Goal: Task Accomplishment & Management: Manage account settings

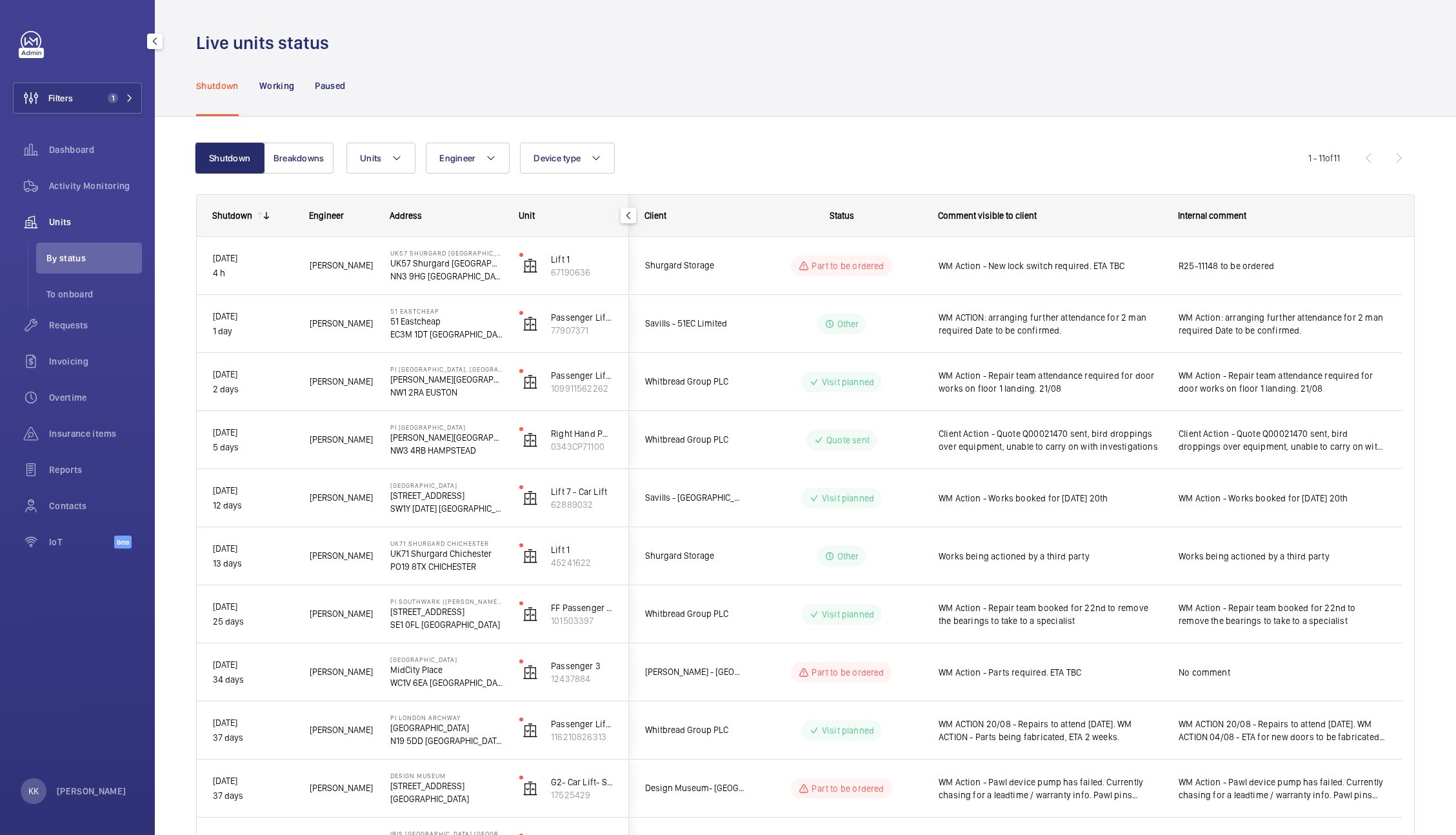
click at [91, 100] on button "Filters 1" at bounding box center [77, 98] width 129 height 31
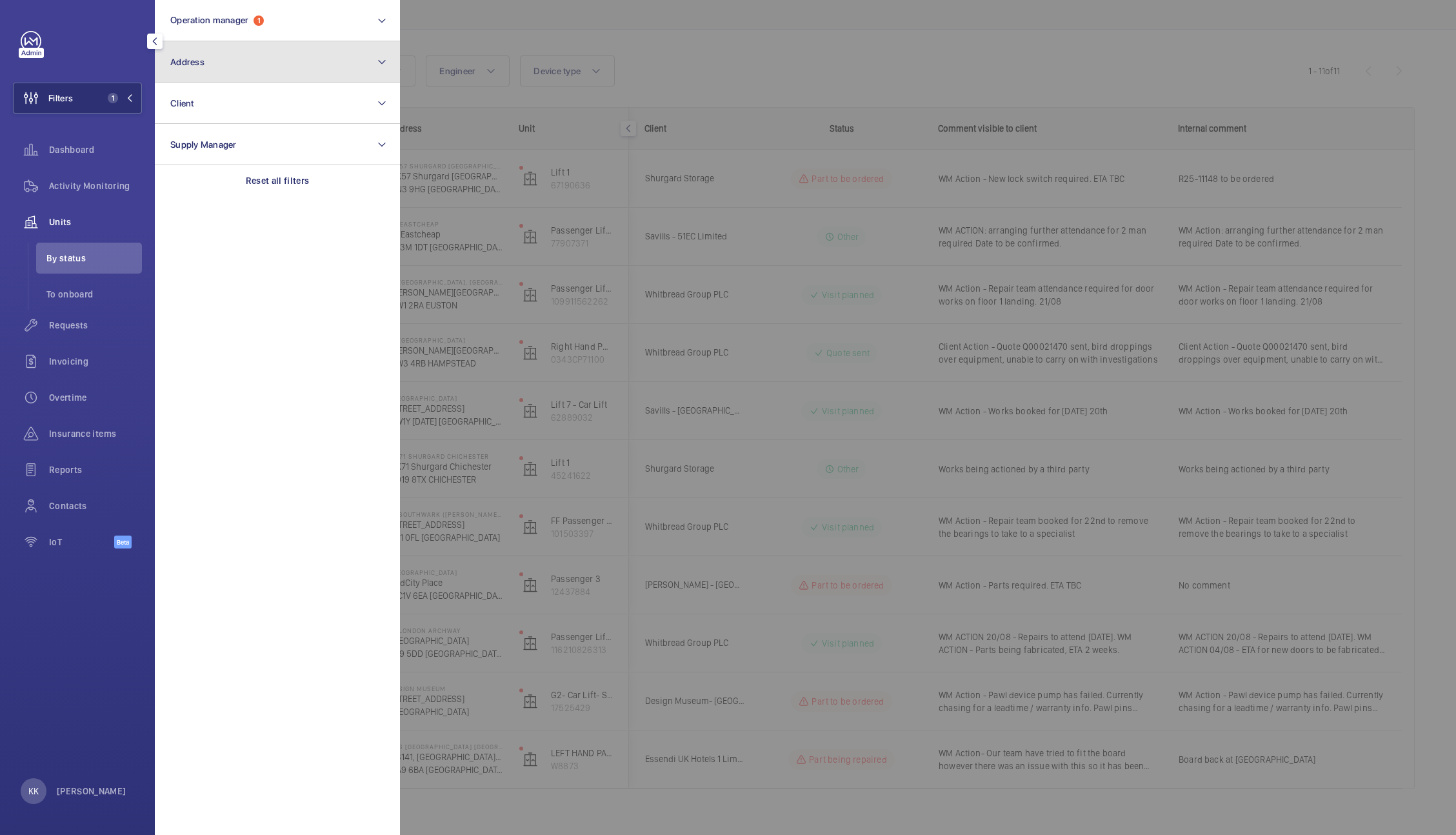
click at [212, 64] on button "Address" at bounding box center [278, 62] width 245 height 41
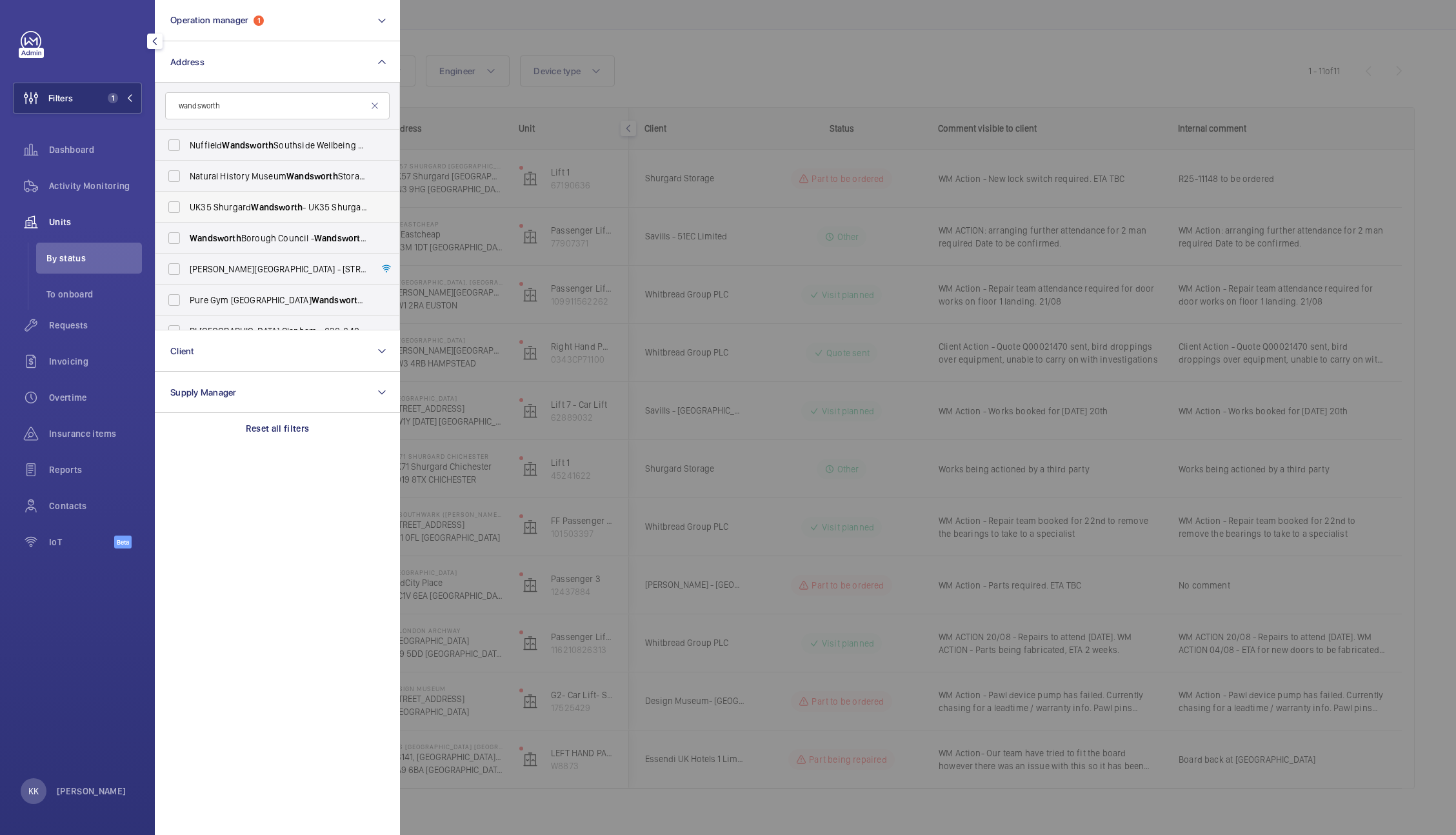
type input "wandsworth"
click at [283, 202] on span "Wandsworth" at bounding box center [276, 207] width 52 height 10
click at [187, 202] on input "UK35 Shurgard Wandsworth - UK35 Shurgard Wandsworth - 118-120 Garratt Lane, LON…" at bounding box center [174, 207] width 25 height 25
checkbox input "true"
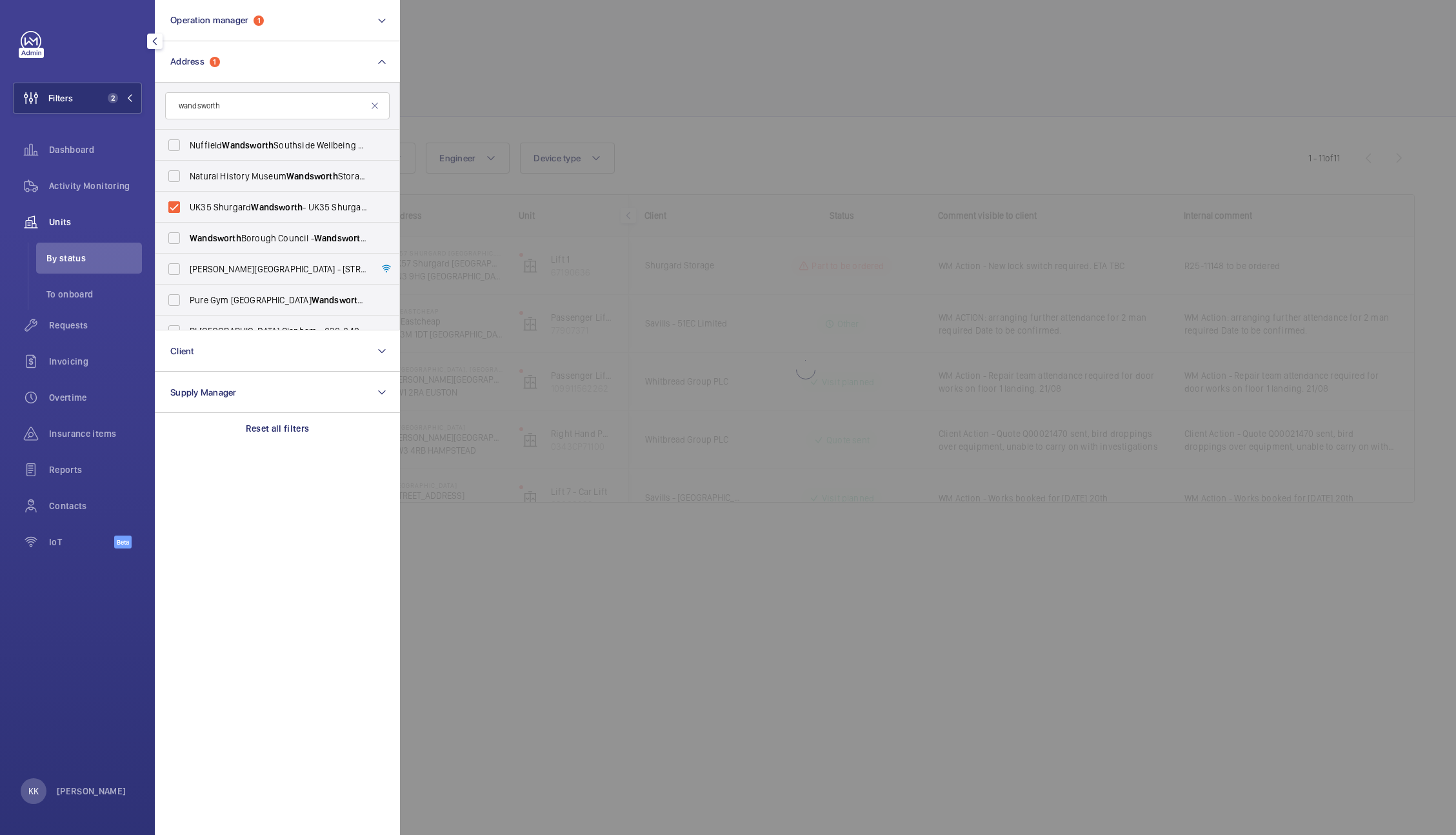
click at [758, 75] on div at bounding box center [1128, 418] width 1456 height 835
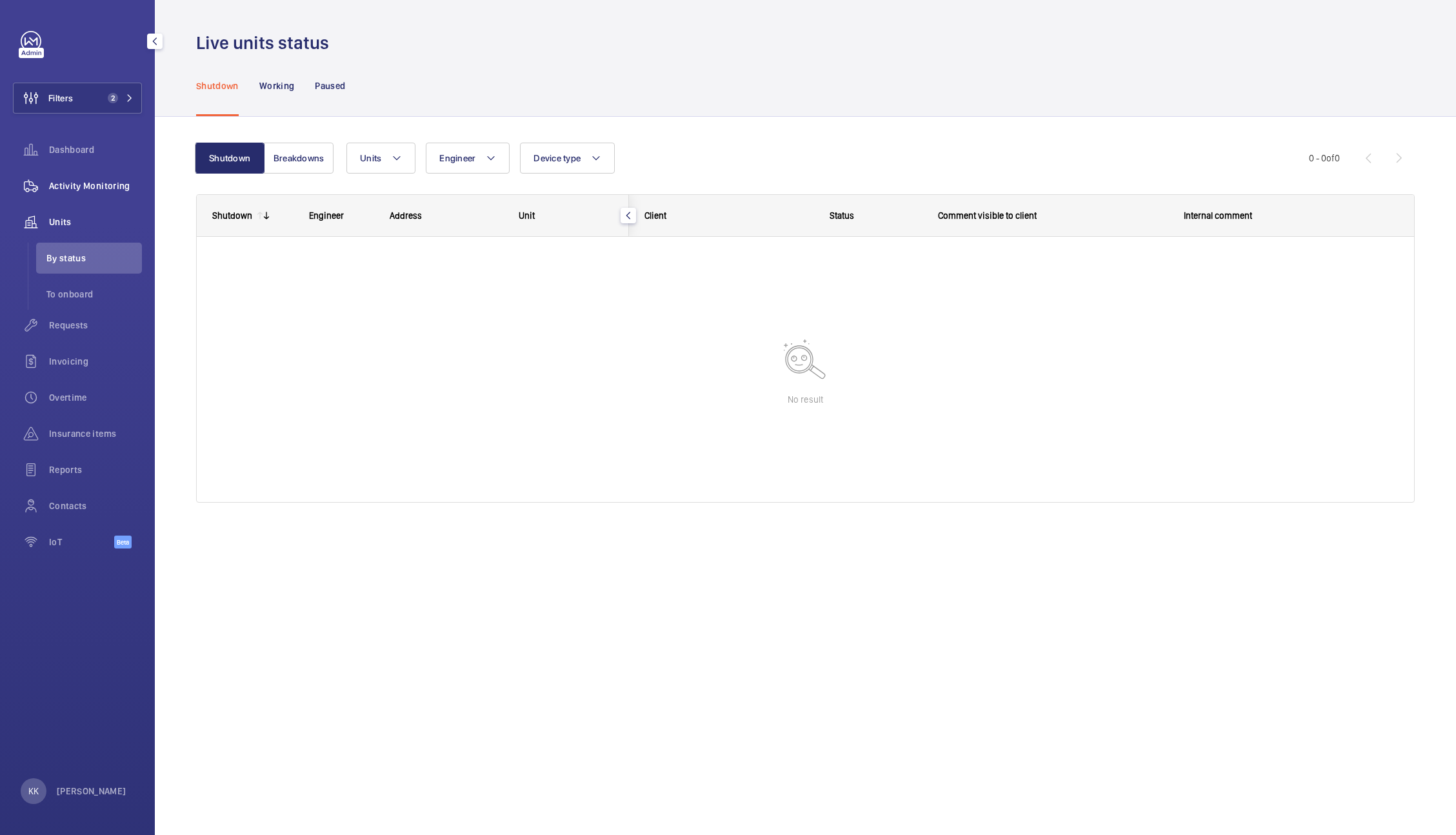
click at [97, 191] on span "Activity Monitoring" at bounding box center [96, 185] width 93 height 13
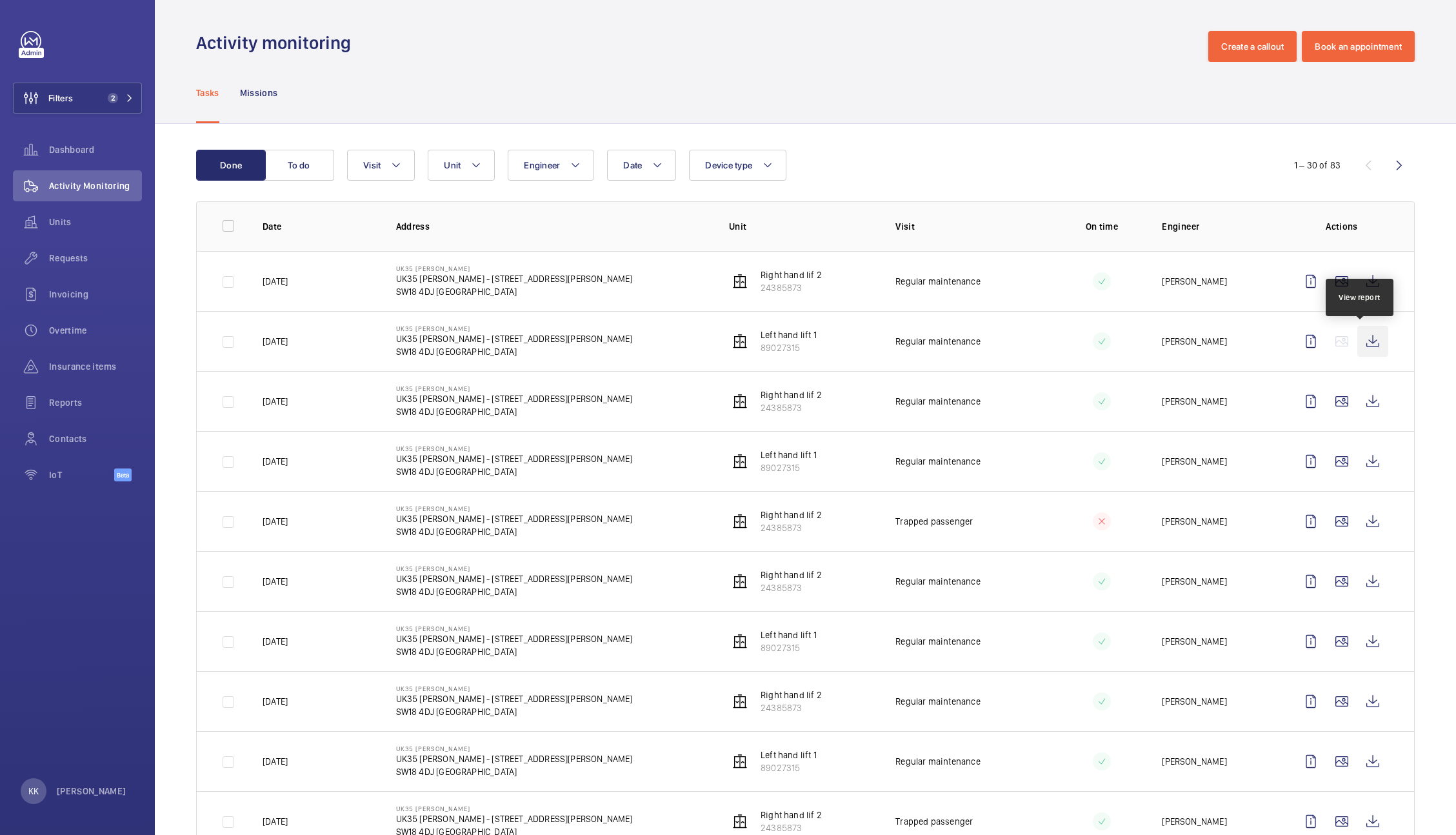
click at [1361, 344] on wm-front-icon-button at bounding box center [1372, 341] width 31 height 31
click at [1369, 280] on wm-front-icon-button at bounding box center [1372, 281] width 31 height 31
click at [115, 87] on button "Filters 2" at bounding box center [77, 98] width 129 height 31
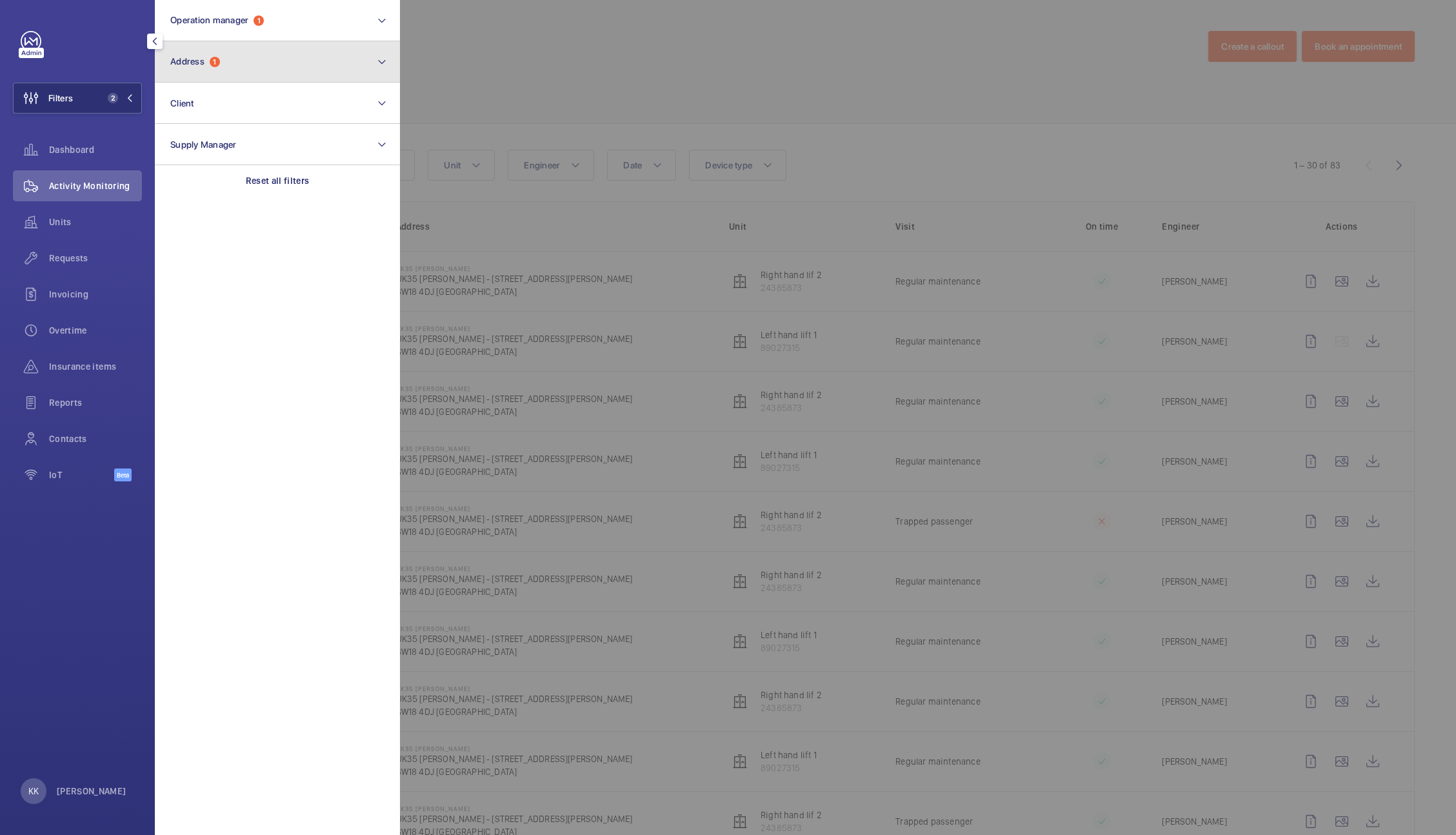
click at [237, 48] on button "Address 1" at bounding box center [278, 62] width 245 height 41
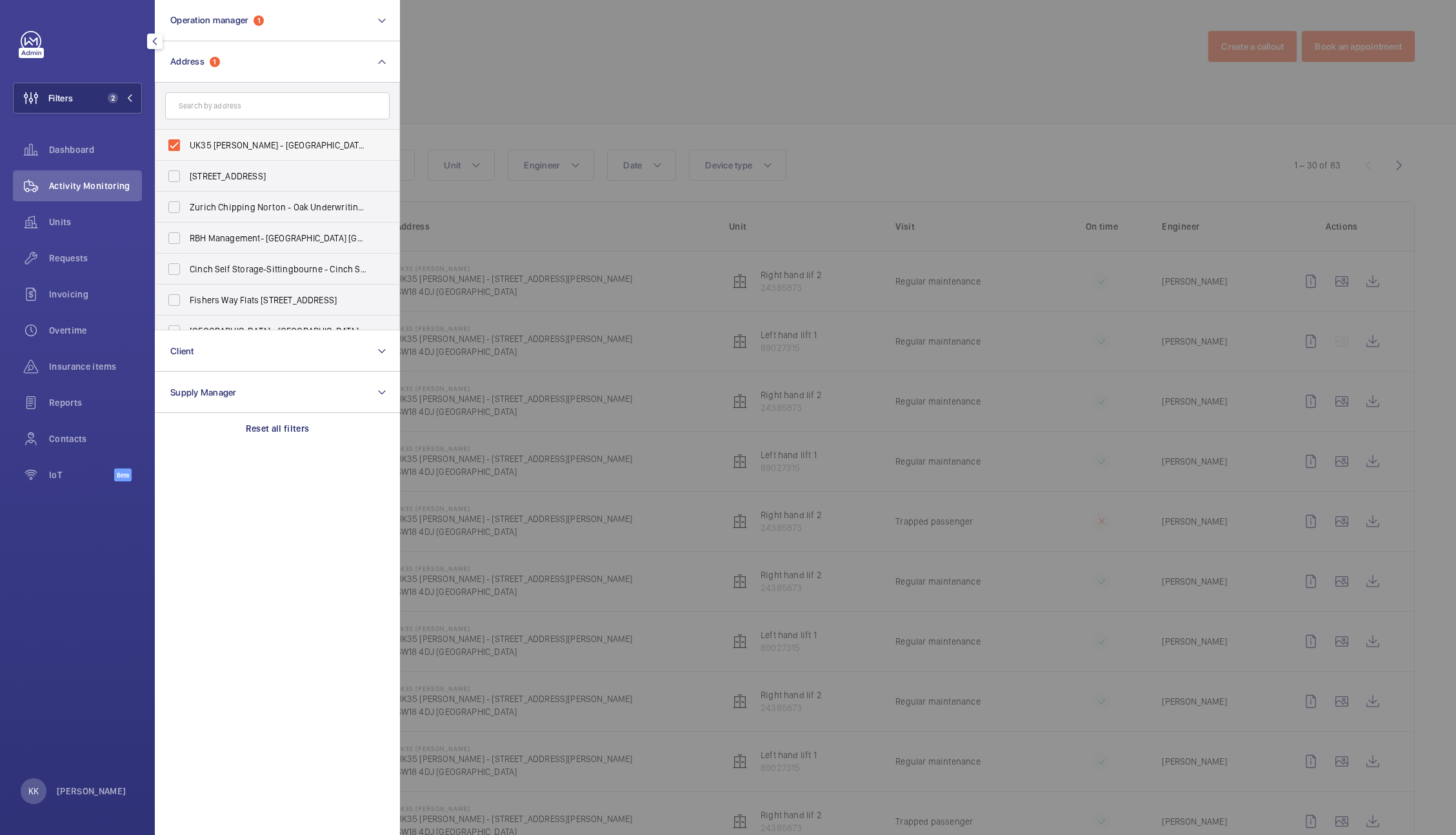
click at [221, 147] on span "UK35 Shurgard Wandsworth - UK35 Shurgard Wandsworth - 118-120 Garratt Lane, LON…" at bounding box center [279, 145] width 178 height 13
click at [187, 147] on input "UK35 Shurgard Wandsworth - UK35 Shurgard Wandsworth - 118-120 Garratt Lane, LON…" at bounding box center [174, 145] width 25 height 25
checkbox input "false"
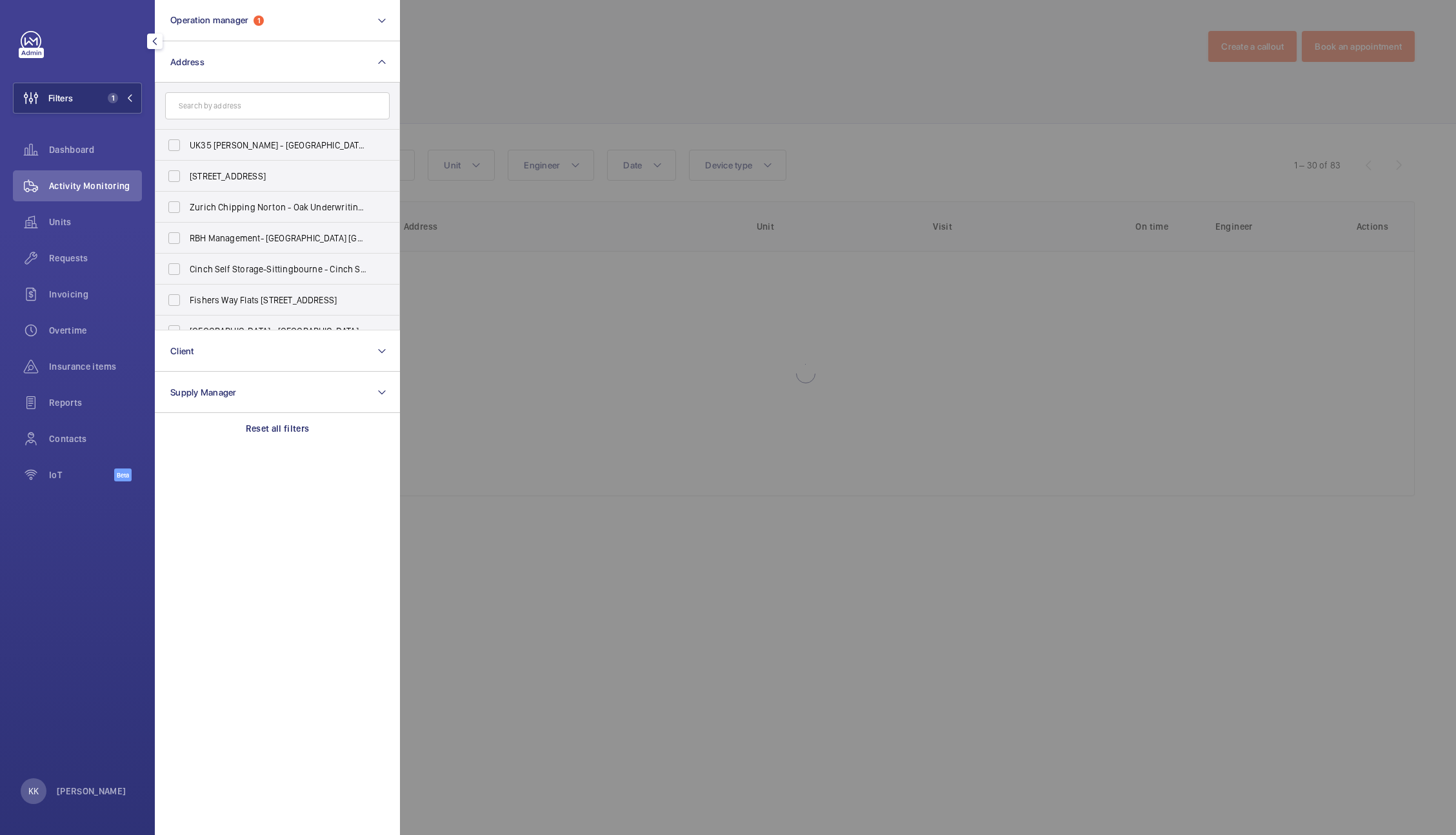
click at [447, 123] on div at bounding box center [1128, 418] width 1456 height 835
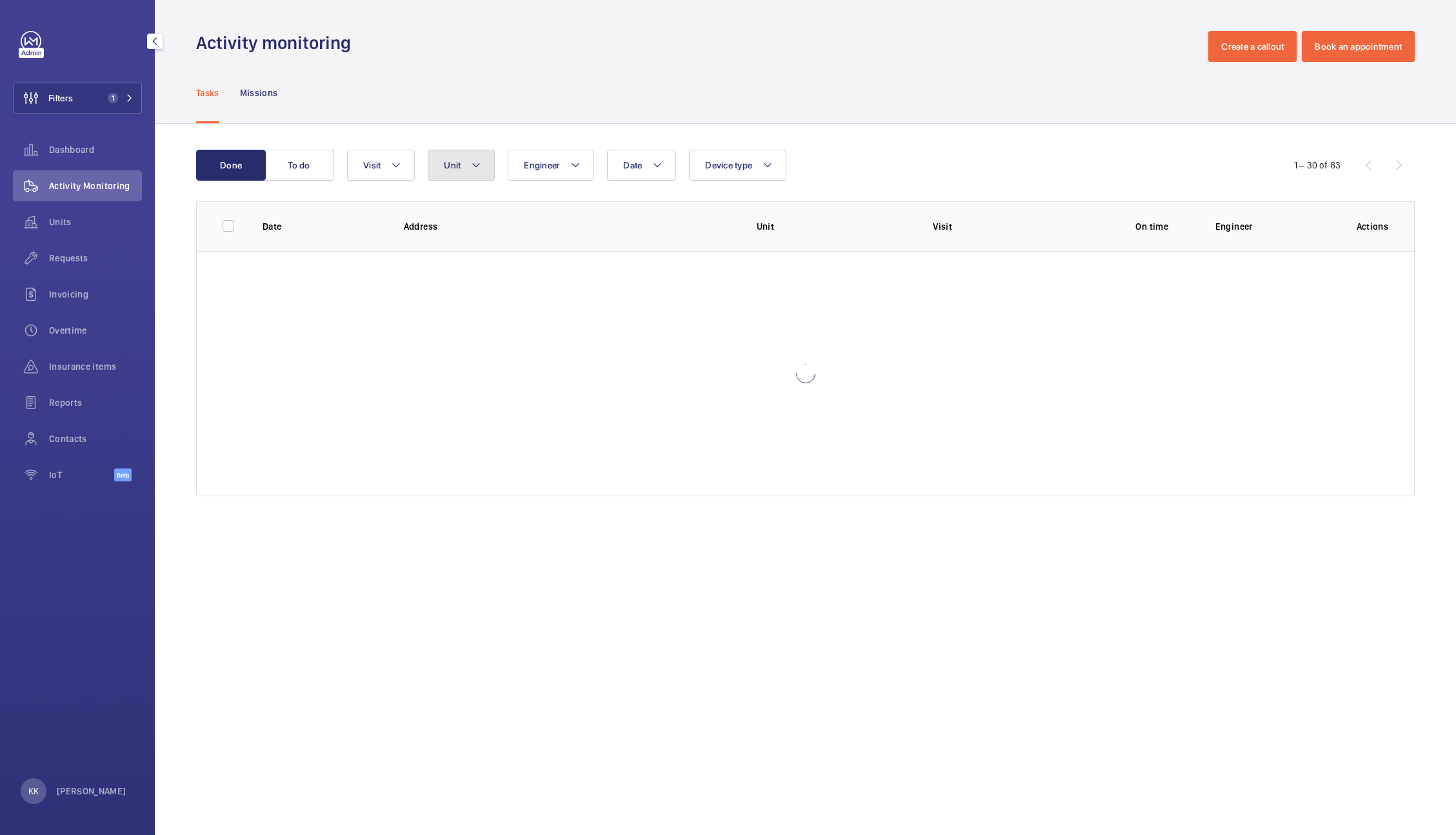
click at [489, 151] on button "Unit" at bounding box center [461, 165] width 67 height 31
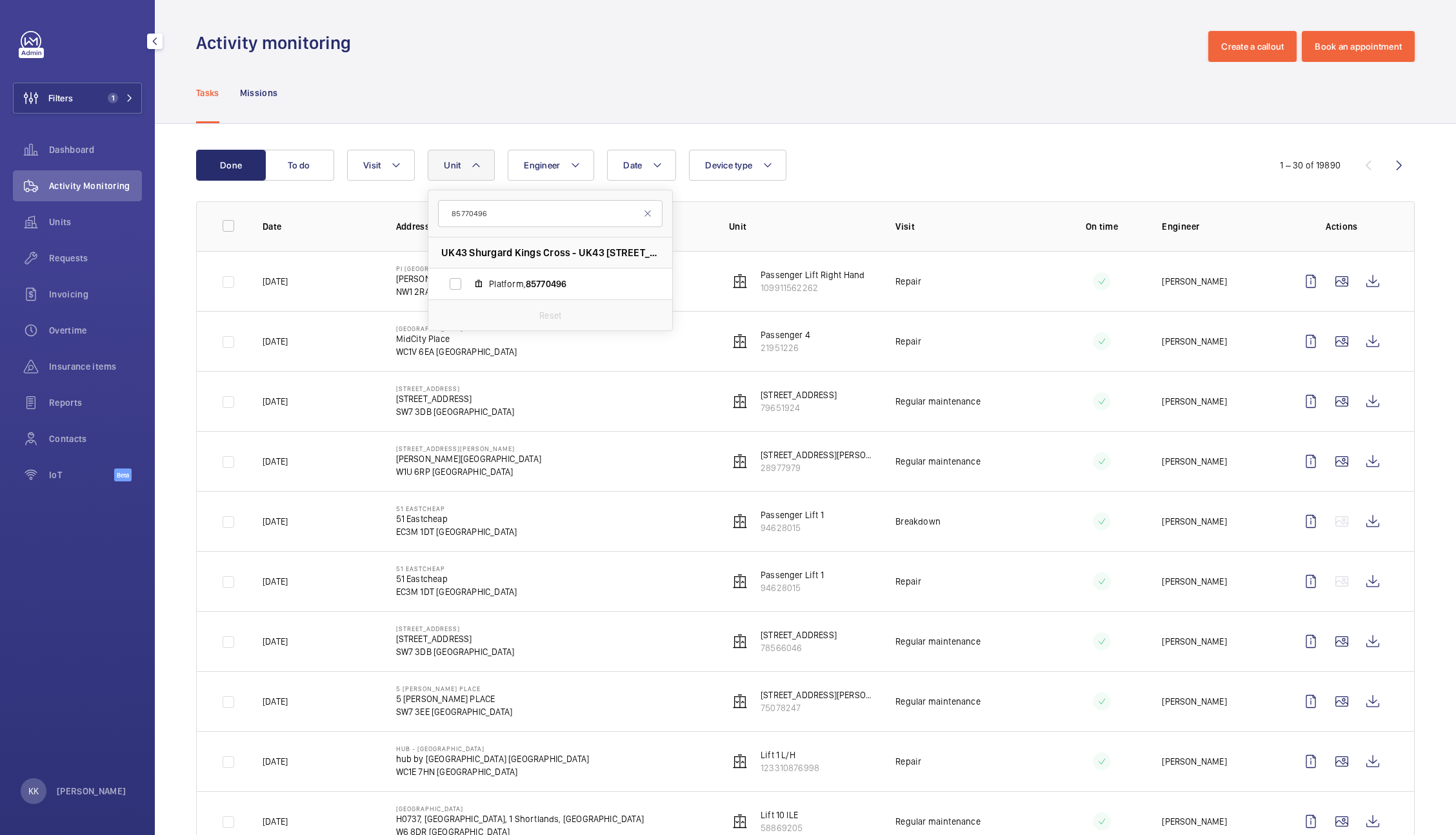
type input "85770496"
click at [652, 215] on mat-icon at bounding box center [648, 213] width 10 height 10
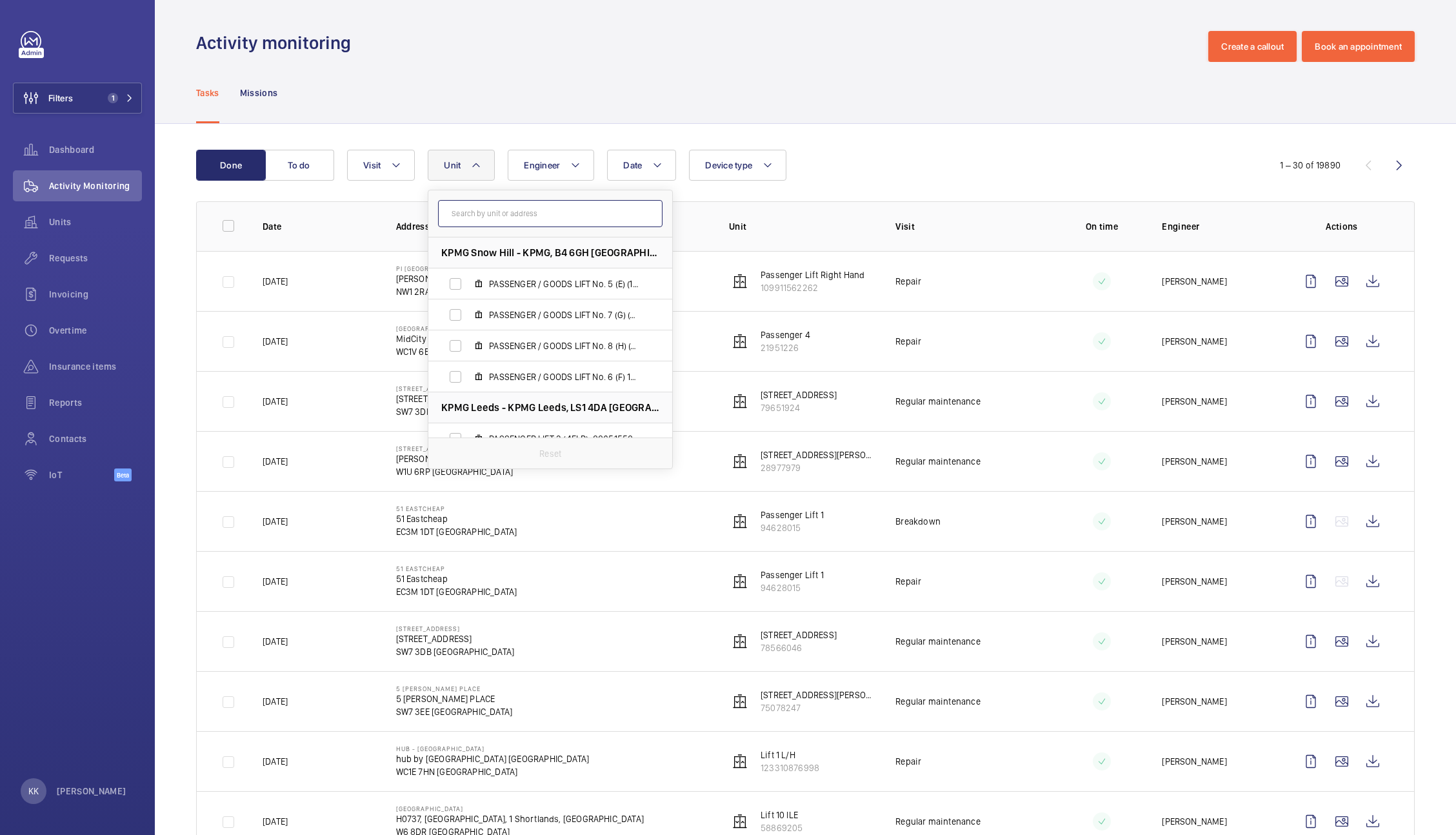
paste input "39600247"
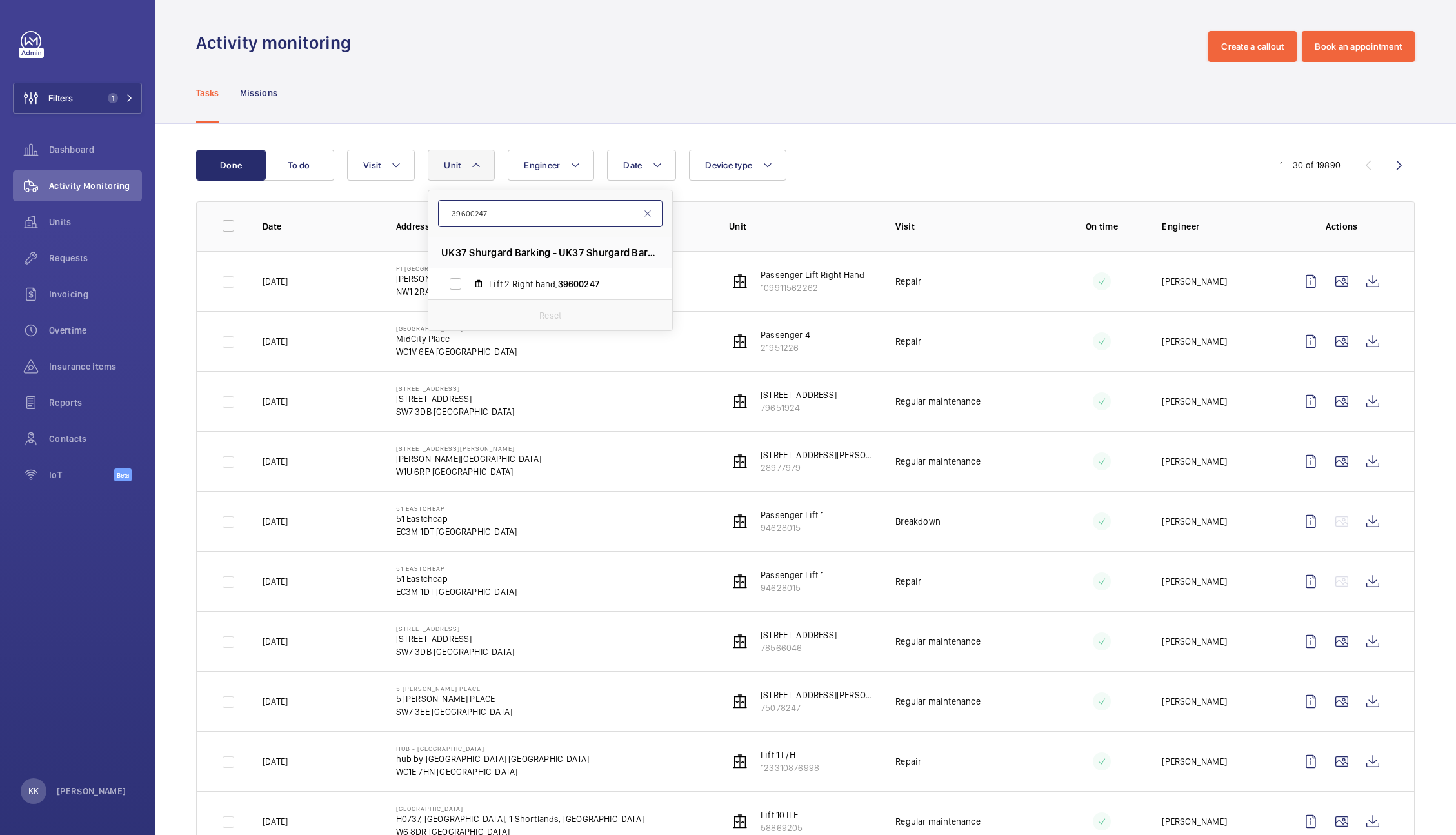
type input "39600247"
click at [50, 229] on div "Units" at bounding box center [77, 222] width 129 height 31
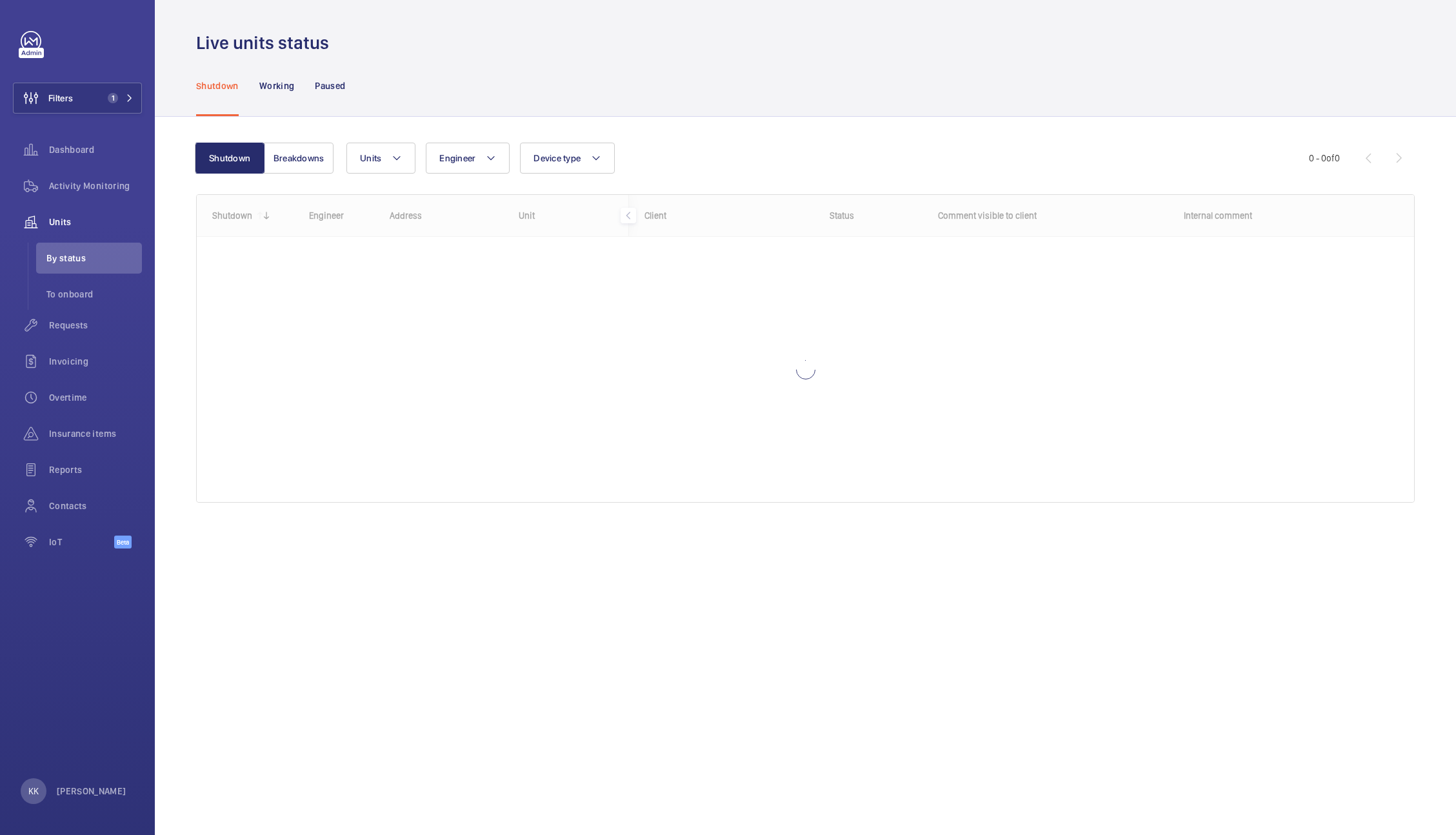
click at [539, 97] on div "Shutdown Working Paused" at bounding box center [805, 86] width 1218 height 61
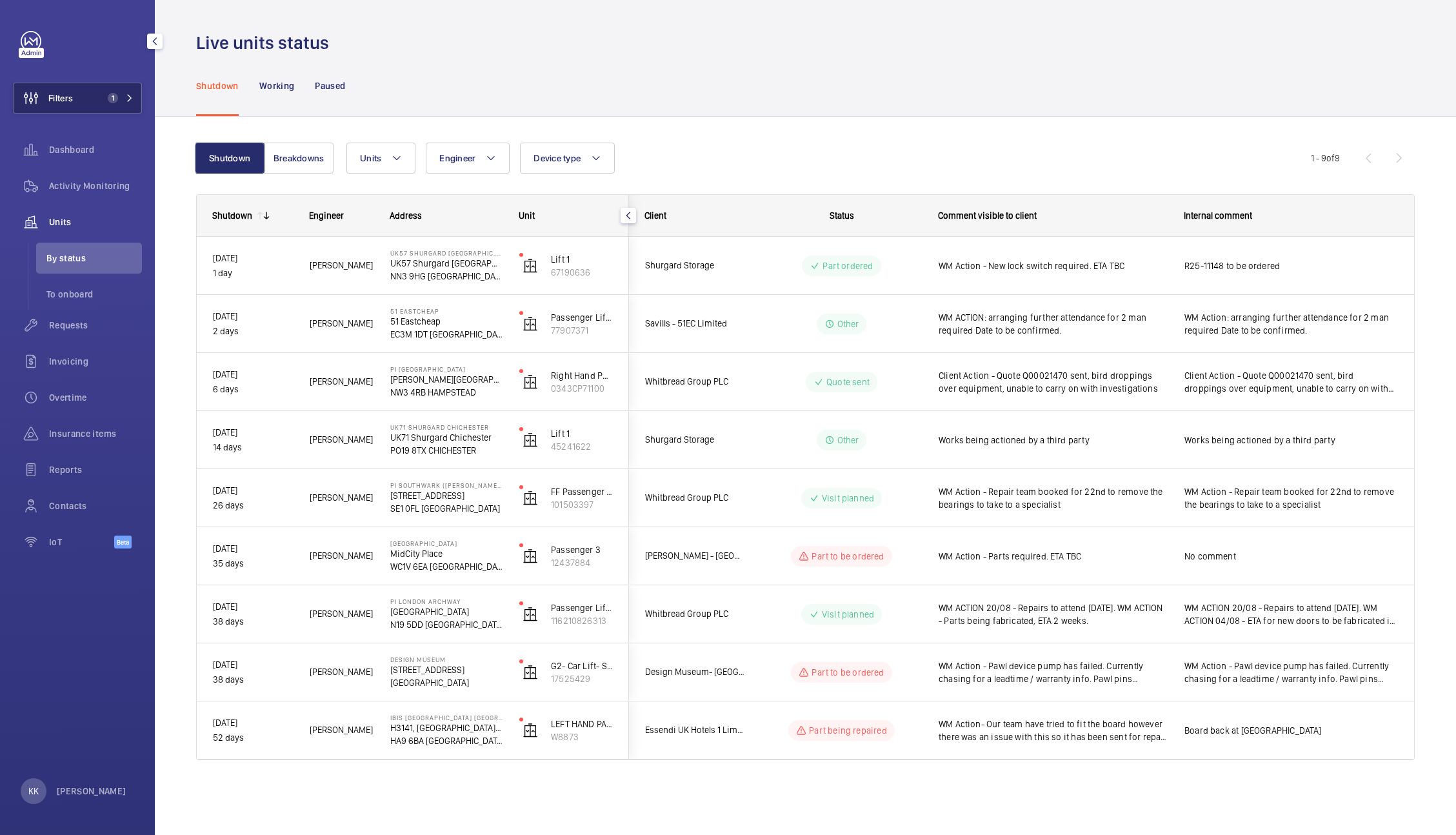
click at [102, 104] on button "Filters 1" at bounding box center [77, 98] width 129 height 31
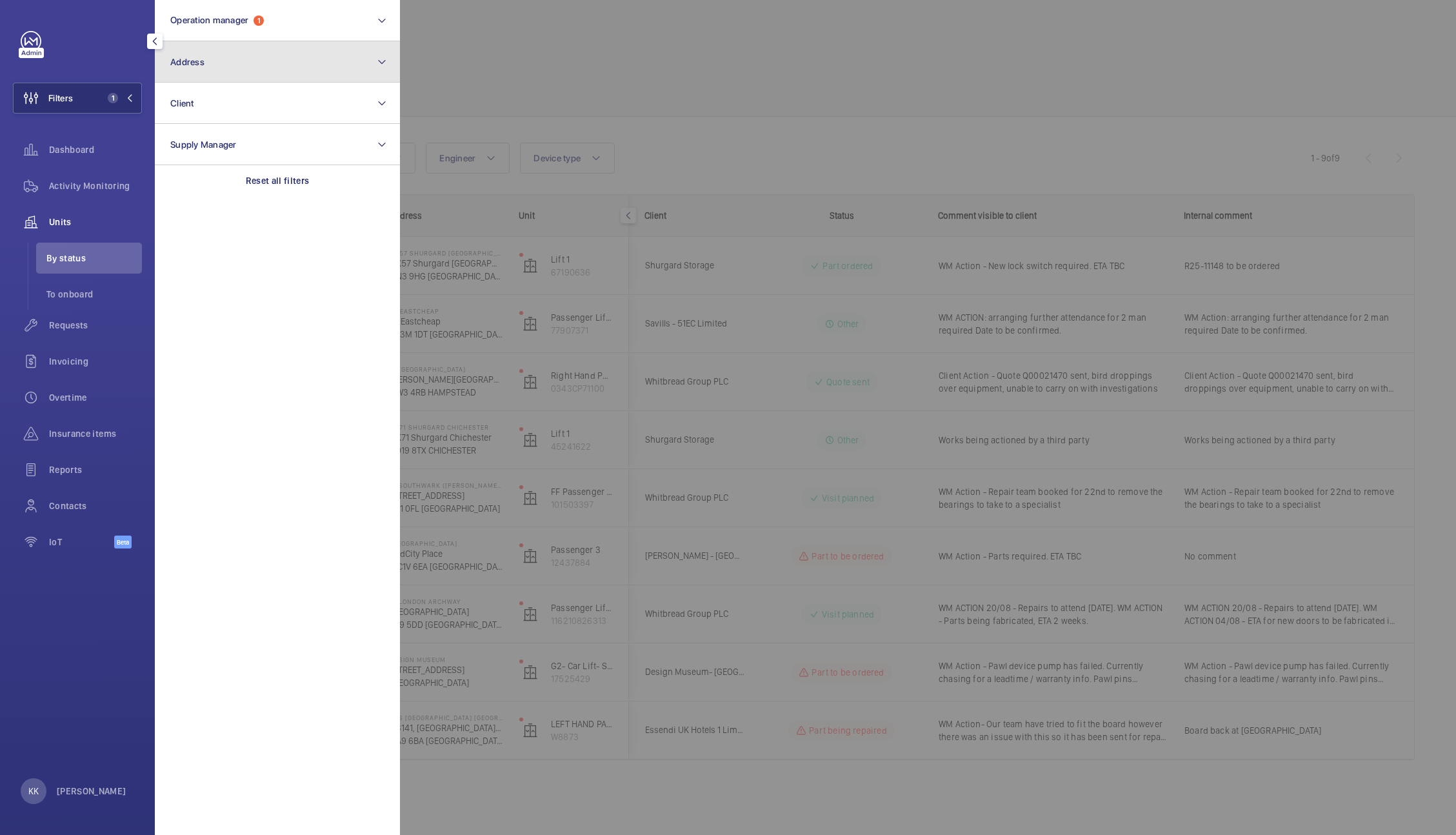
click at [280, 61] on button "Address" at bounding box center [278, 62] width 245 height 41
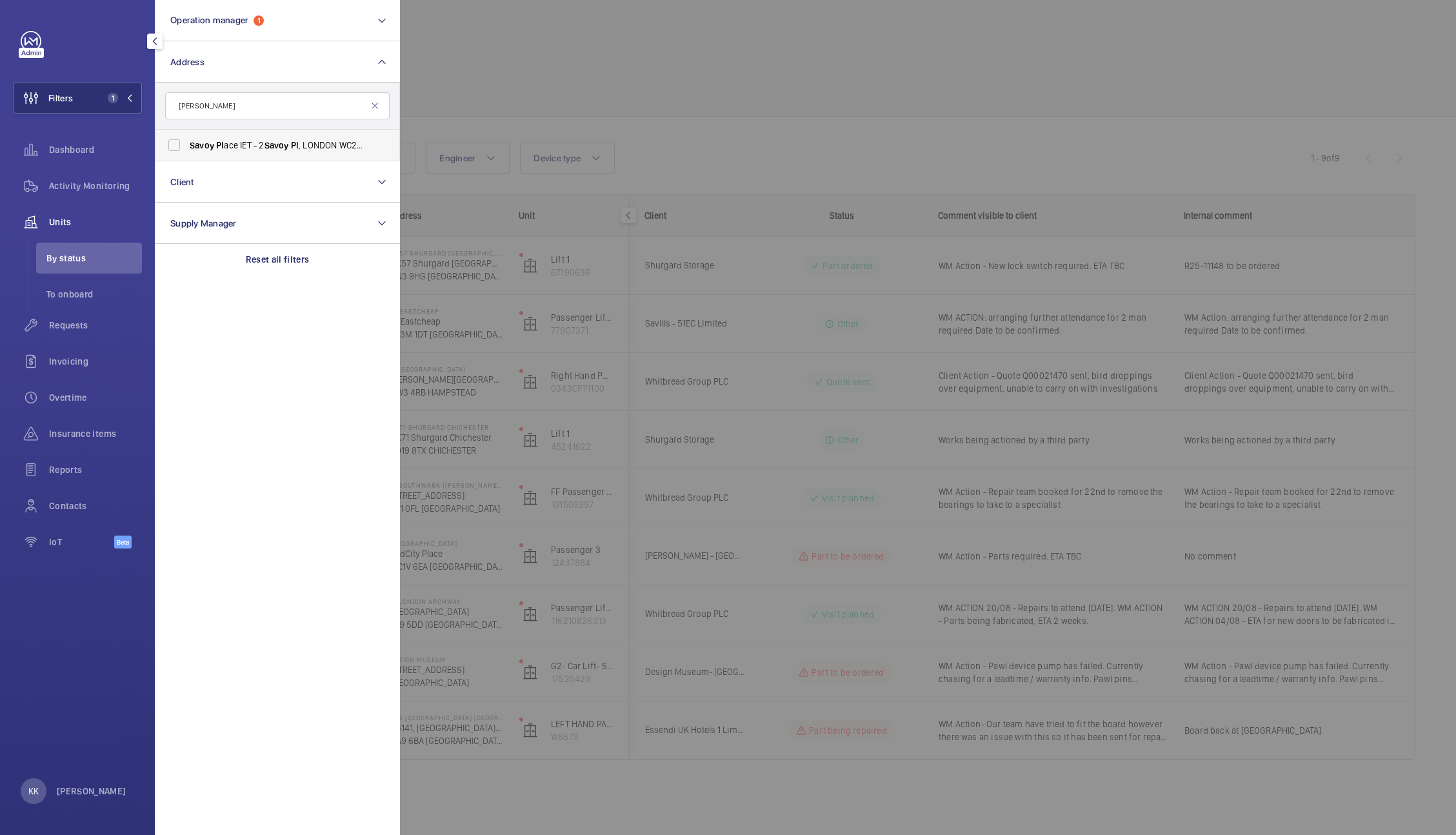
type input "savoy pl"
click at [215, 157] on label "Savoy Pl ace IET - 2 Savoy Pl , LONDON WC2R 0BL" at bounding box center [267, 145] width 224 height 31
click at [187, 157] on input "Savoy Pl ace IET - 2 Savoy Pl , LONDON WC2R 0BL" at bounding box center [174, 145] width 25 height 25
checkbox input "true"
click at [542, 104] on div at bounding box center [1128, 418] width 1456 height 835
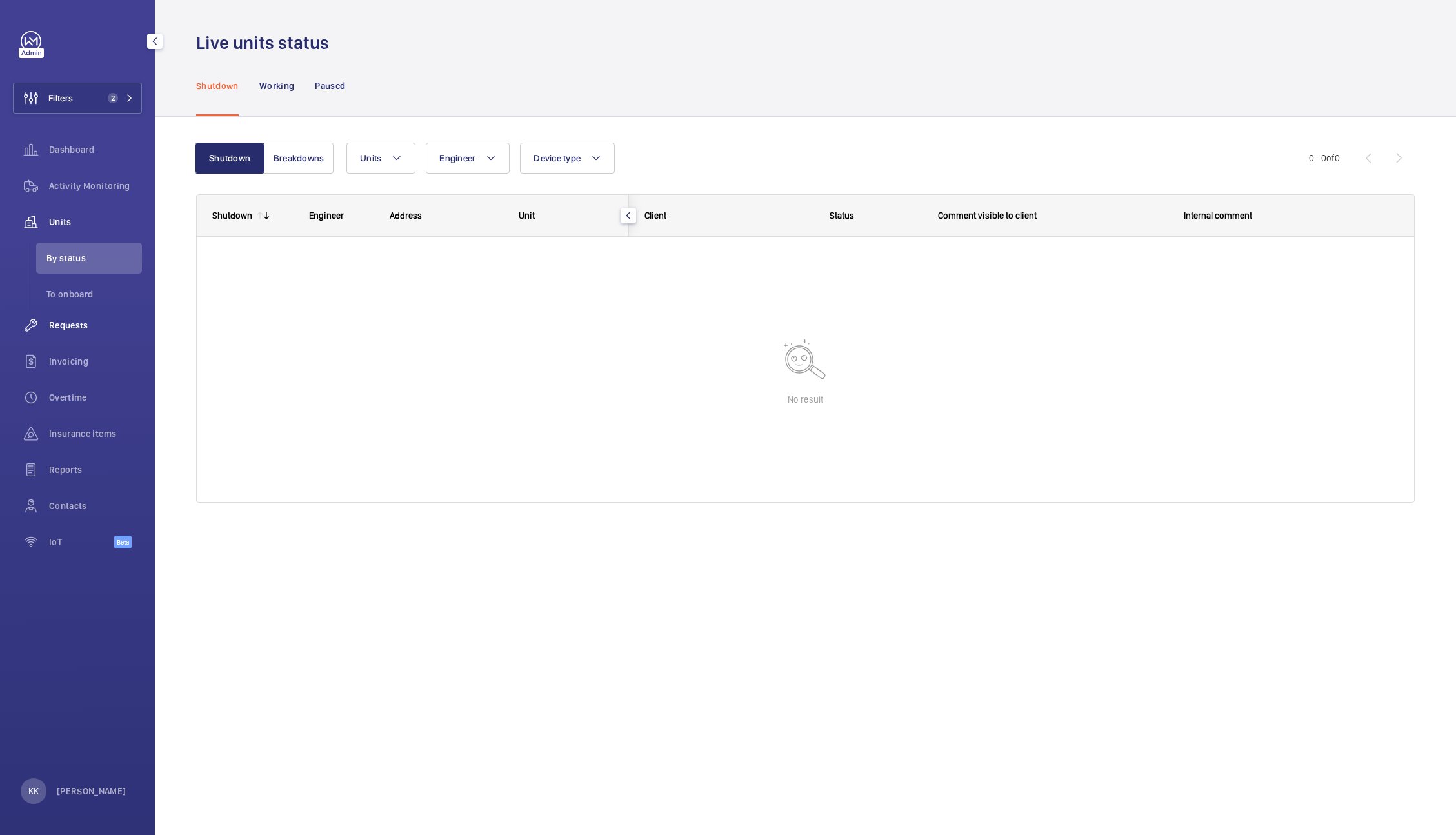
click at [72, 323] on span "Requests" at bounding box center [96, 324] width 93 height 13
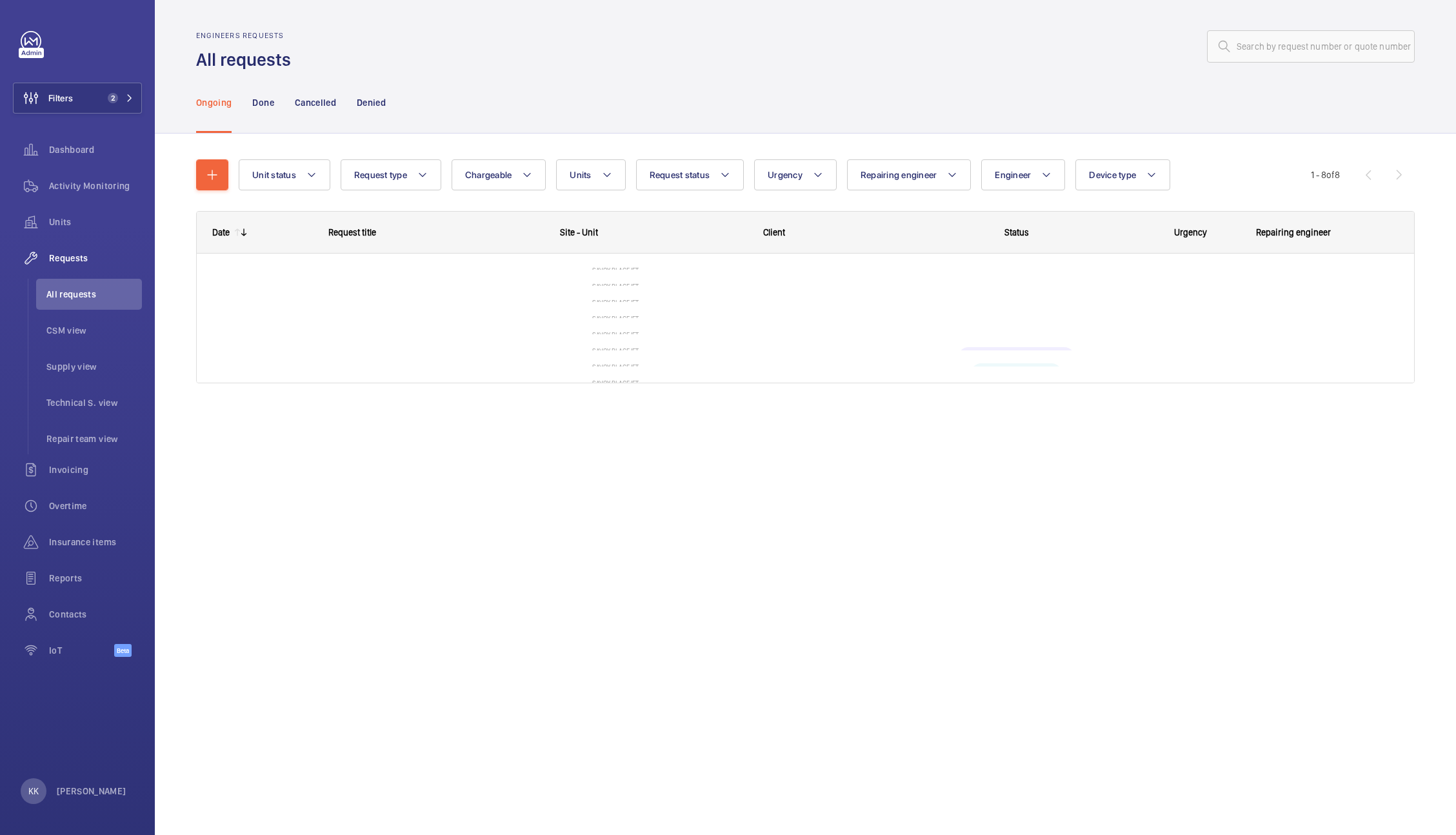
click at [671, 36] on div at bounding box center [857, 47] width 1116 height 31
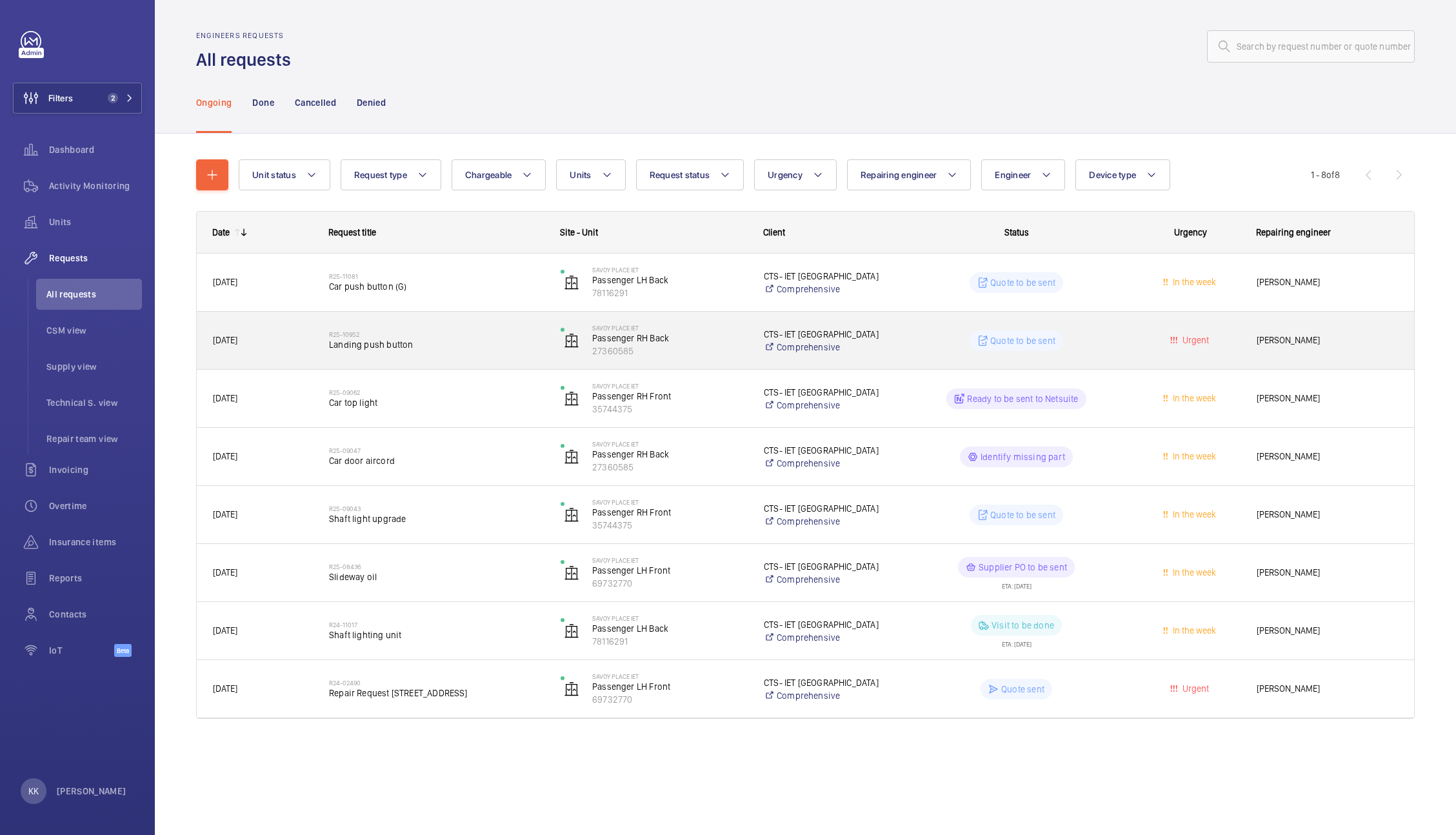
click at [1098, 327] on div "Quote to be sent" at bounding box center [1008, 340] width 230 height 47
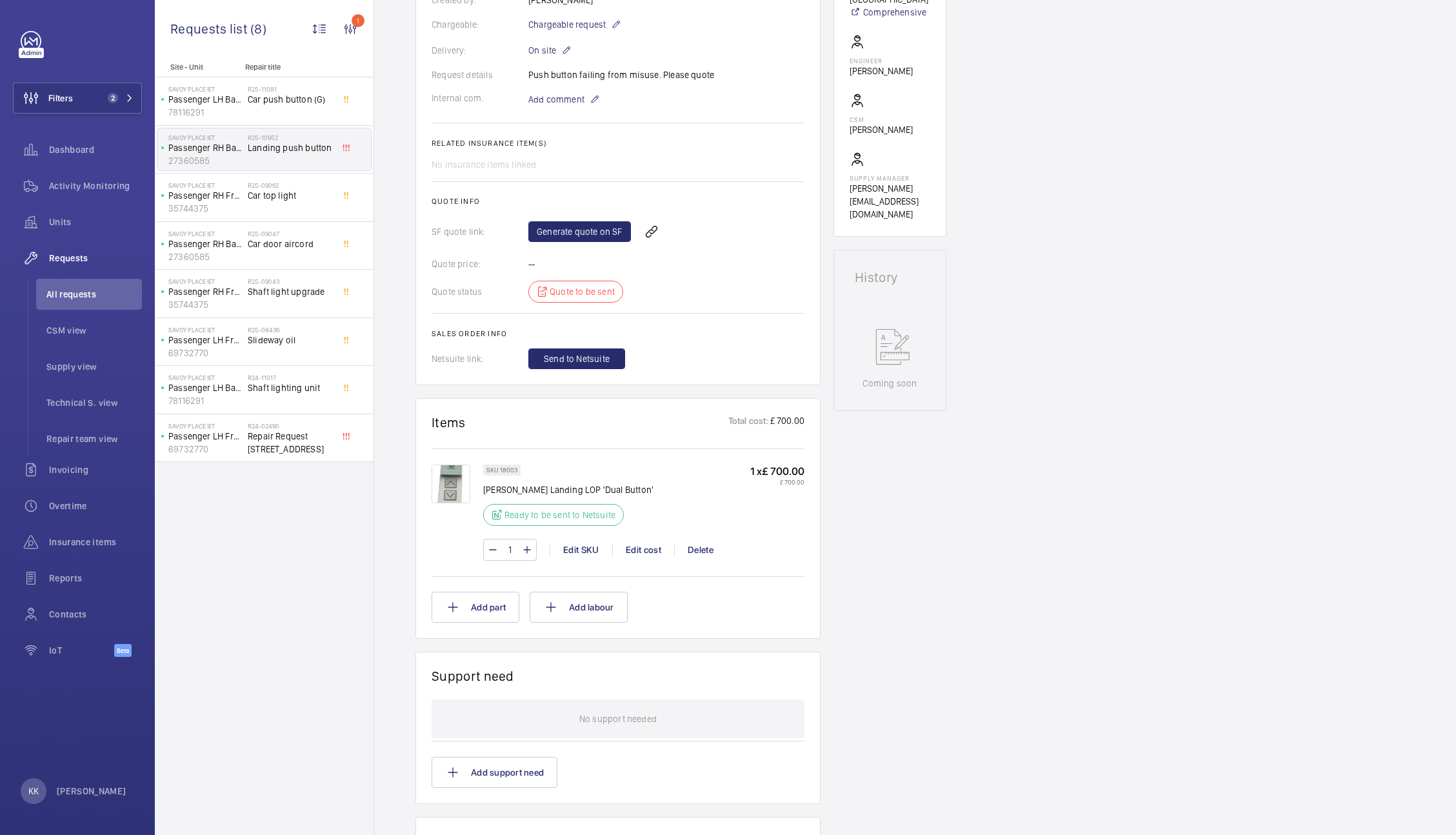
scroll to position [55, 0]
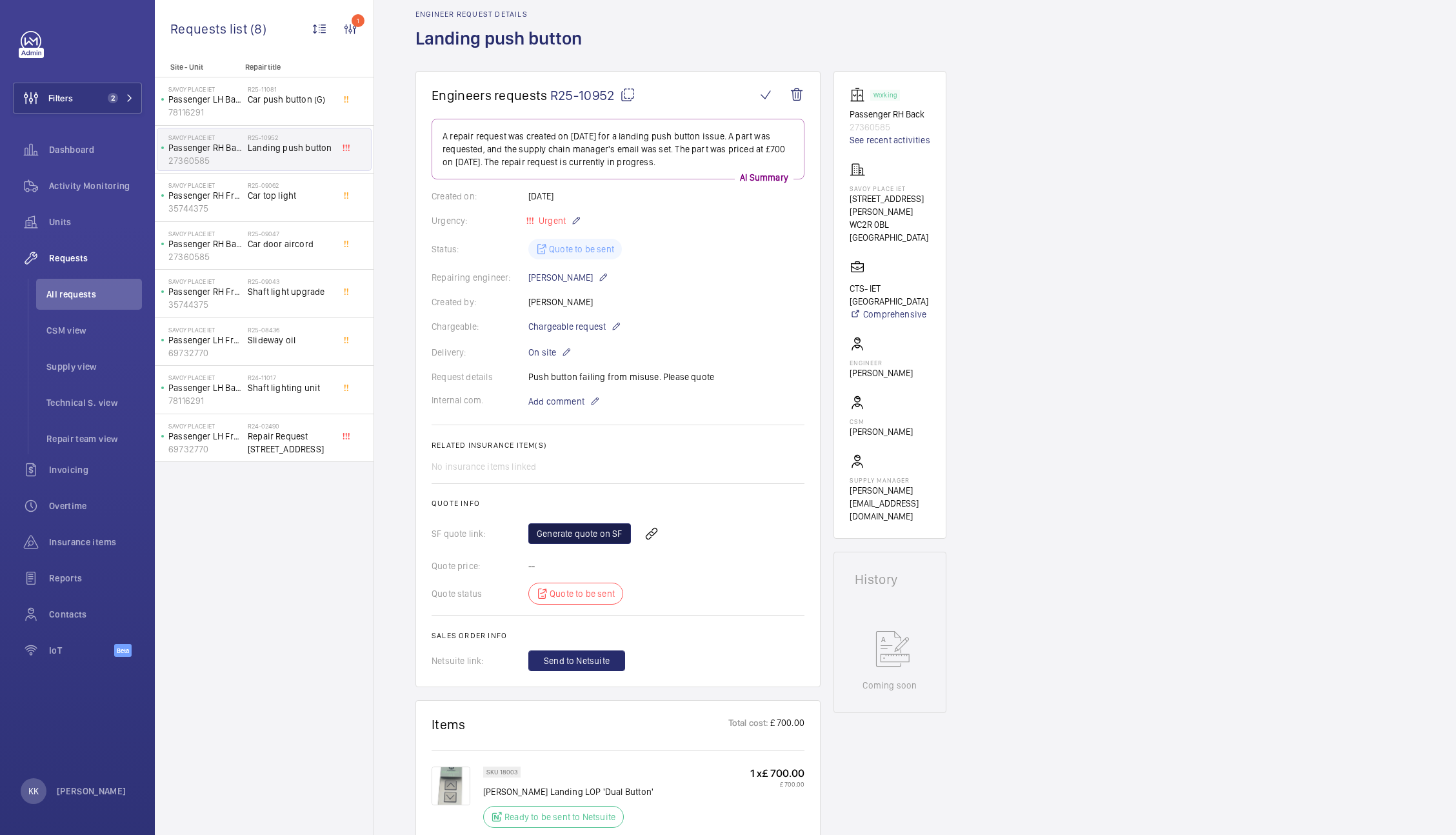
click at [579, 531] on link "Generate quote on SF" at bounding box center [579, 534] width 102 height 20
click at [270, 109] on div "R25-11081 Car push button (G)" at bounding box center [290, 104] width 85 height 37
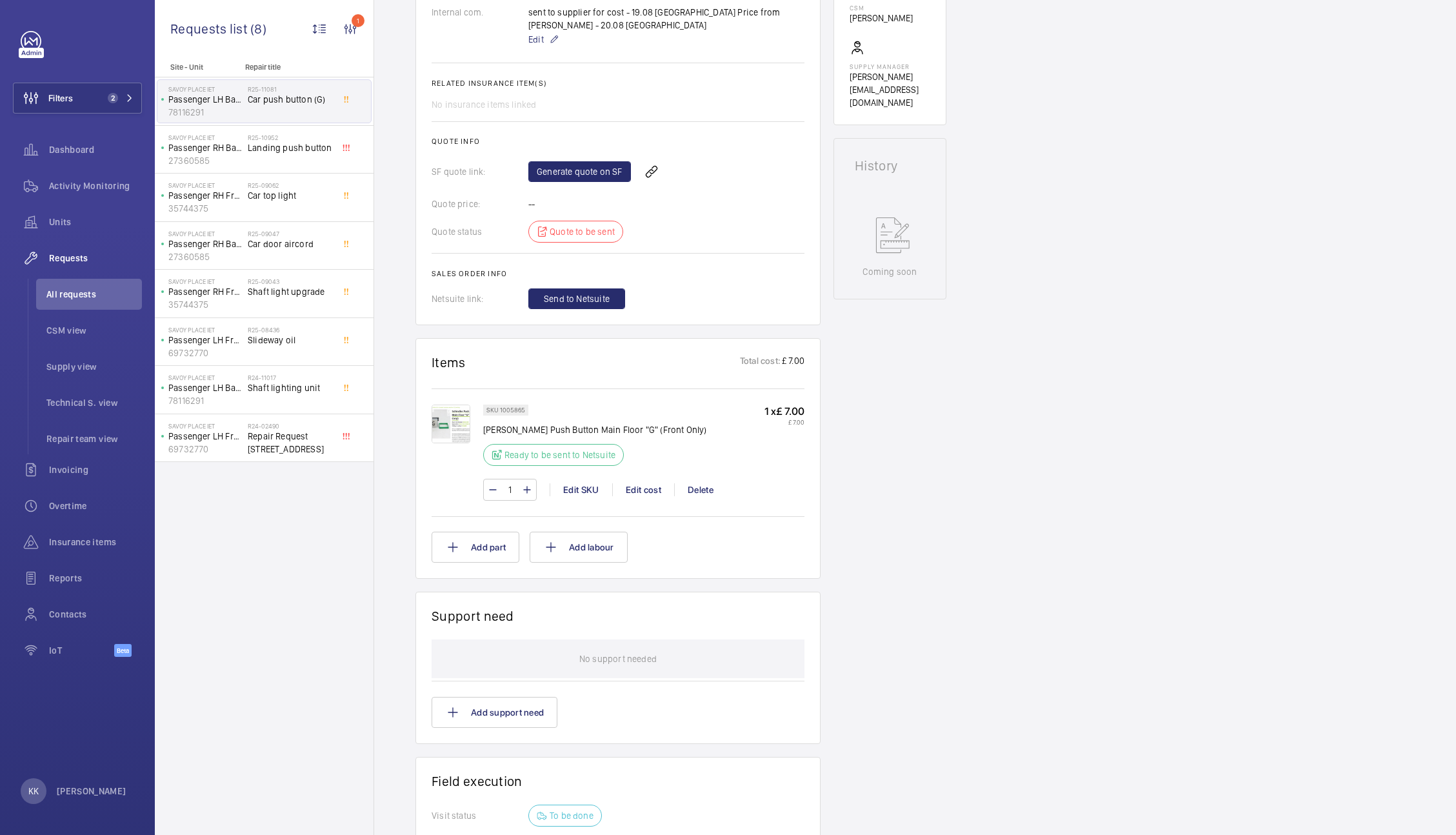
scroll to position [470, 0]
click at [505, 406] on p "SKU 1005865" at bounding box center [506, 408] width 39 height 4
copy p "1005865"
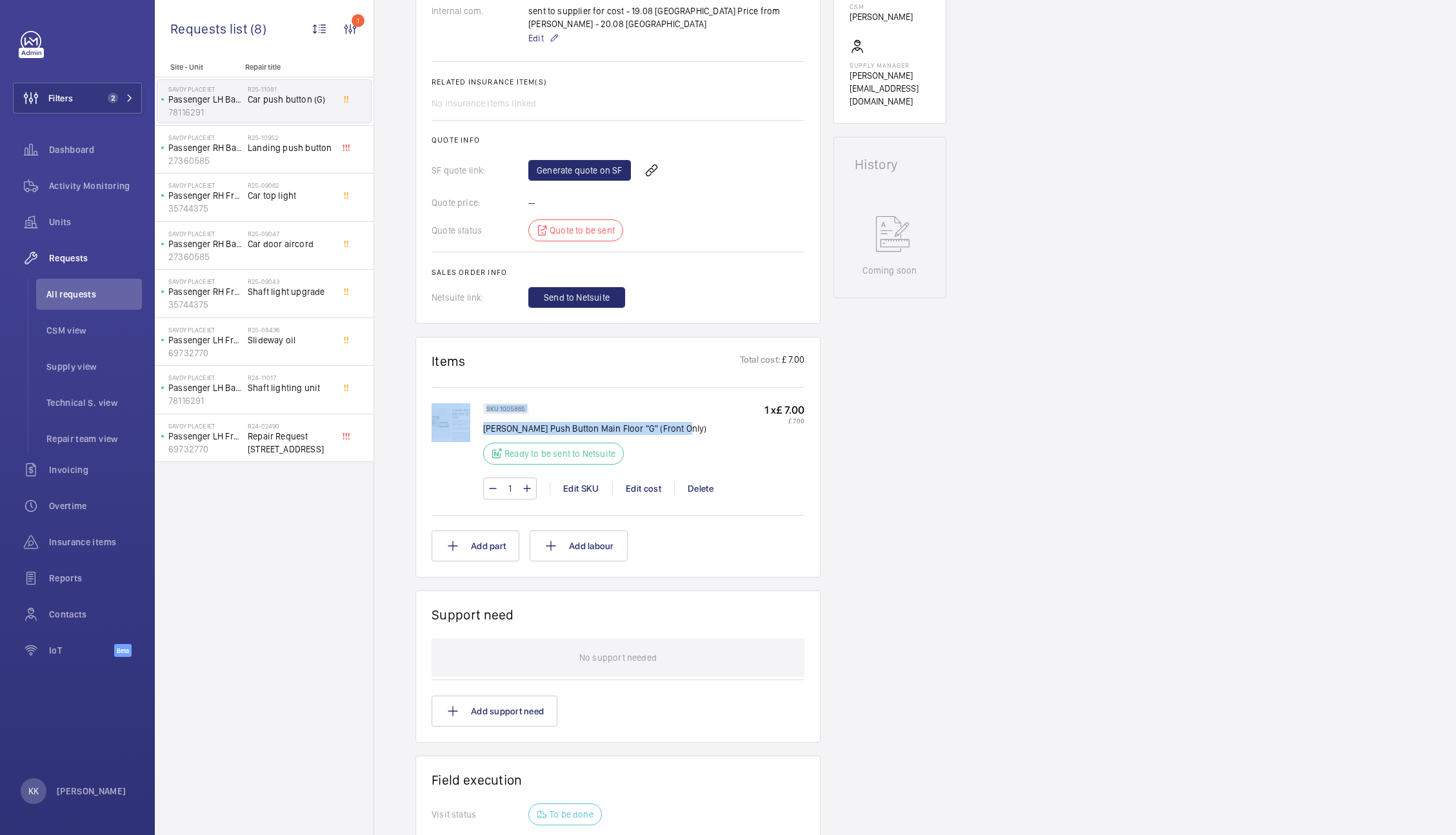
drag, startPoint x: 681, startPoint y: 411, endPoint x: 480, endPoint y: 418, distance: 201.1
click at [480, 418] on div "SKU 1005865 Schindler Push Button Main Floor "G" (Front Only) Ready to be sent …" at bounding box center [618, 457] width 372 height 109
click at [727, 404] on div "SKU 1005865 Schindler Push Button Main Floor "G" (Front Only) Ready to be sent …" at bounding box center [643, 438] width 321 height 69
drag, startPoint x: 685, startPoint y: 412, endPoint x: 486, endPoint y: 415, distance: 199.0
click at [486, 415] on div "SKU 1005865 Schindler Push Button Main Floor "G" (Front Only) Ready to be sent …" at bounding box center [643, 438] width 321 height 69
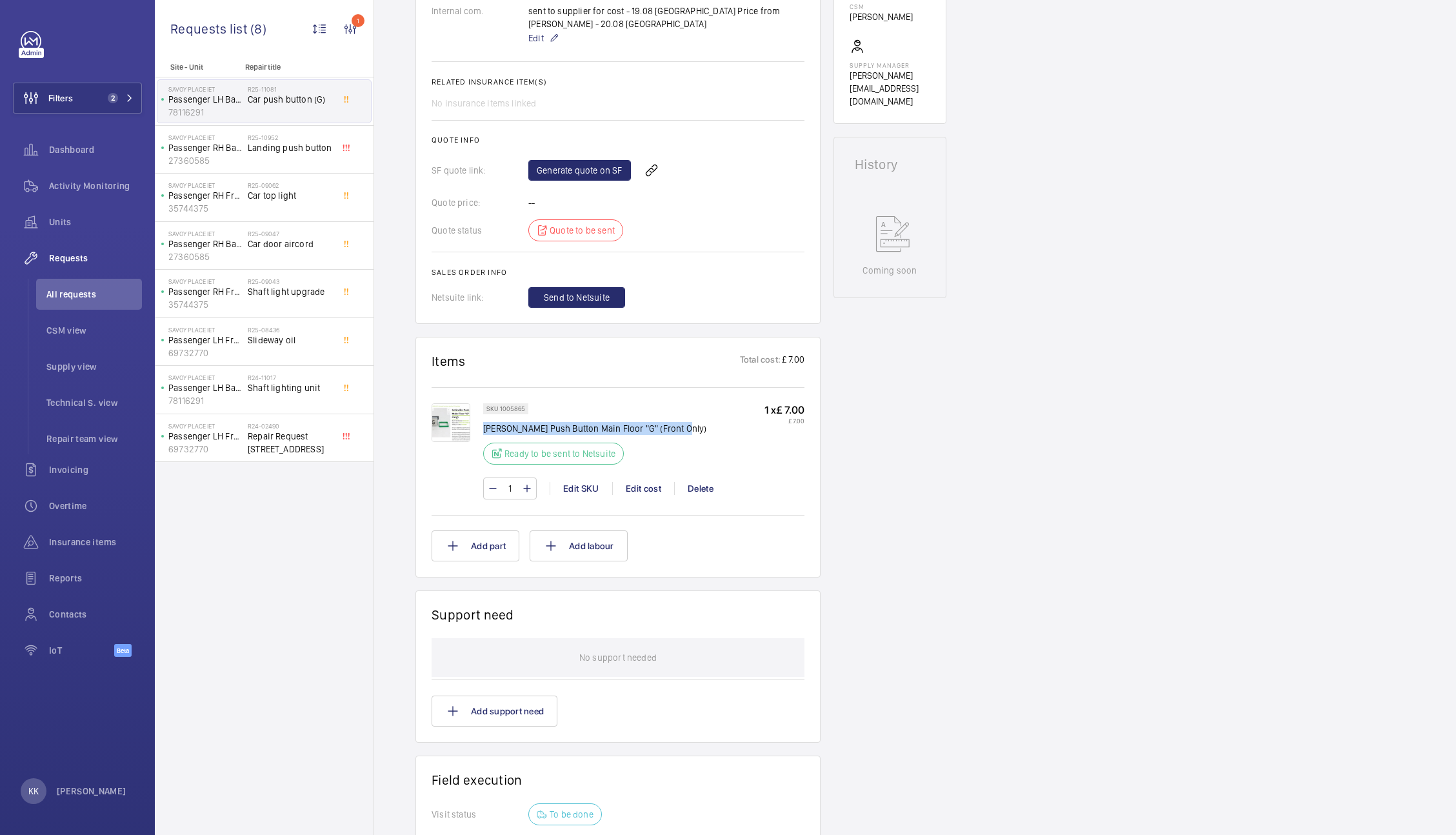
copy p "[PERSON_NAME] Push Button Main Floor "G" (Front Only)"
click at [449, 422] on img at bounding box center [451, 423] width 39 height 39
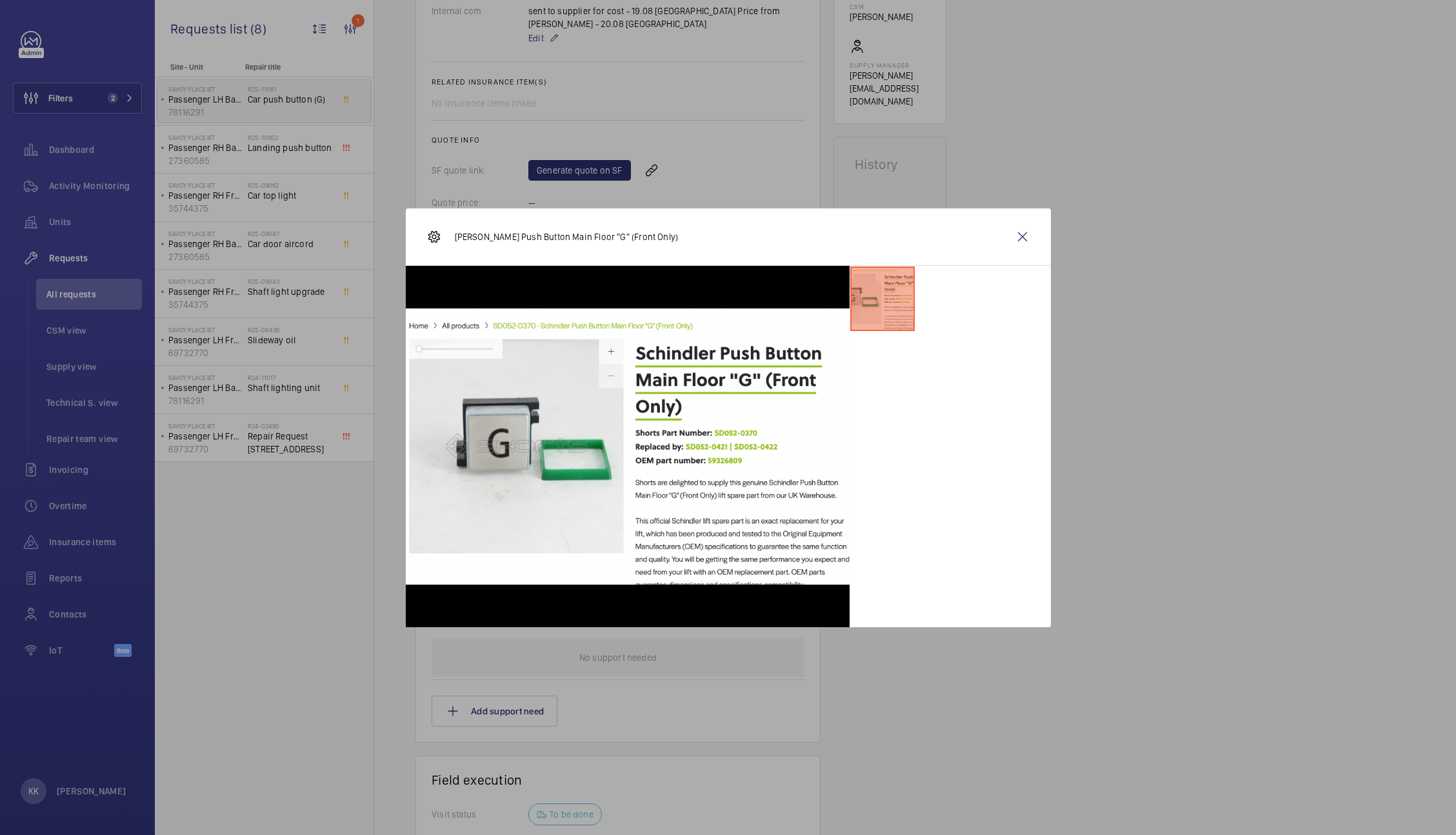
click at [1191, 236] on div at bounding box center [728, 418] width 1456 height 835
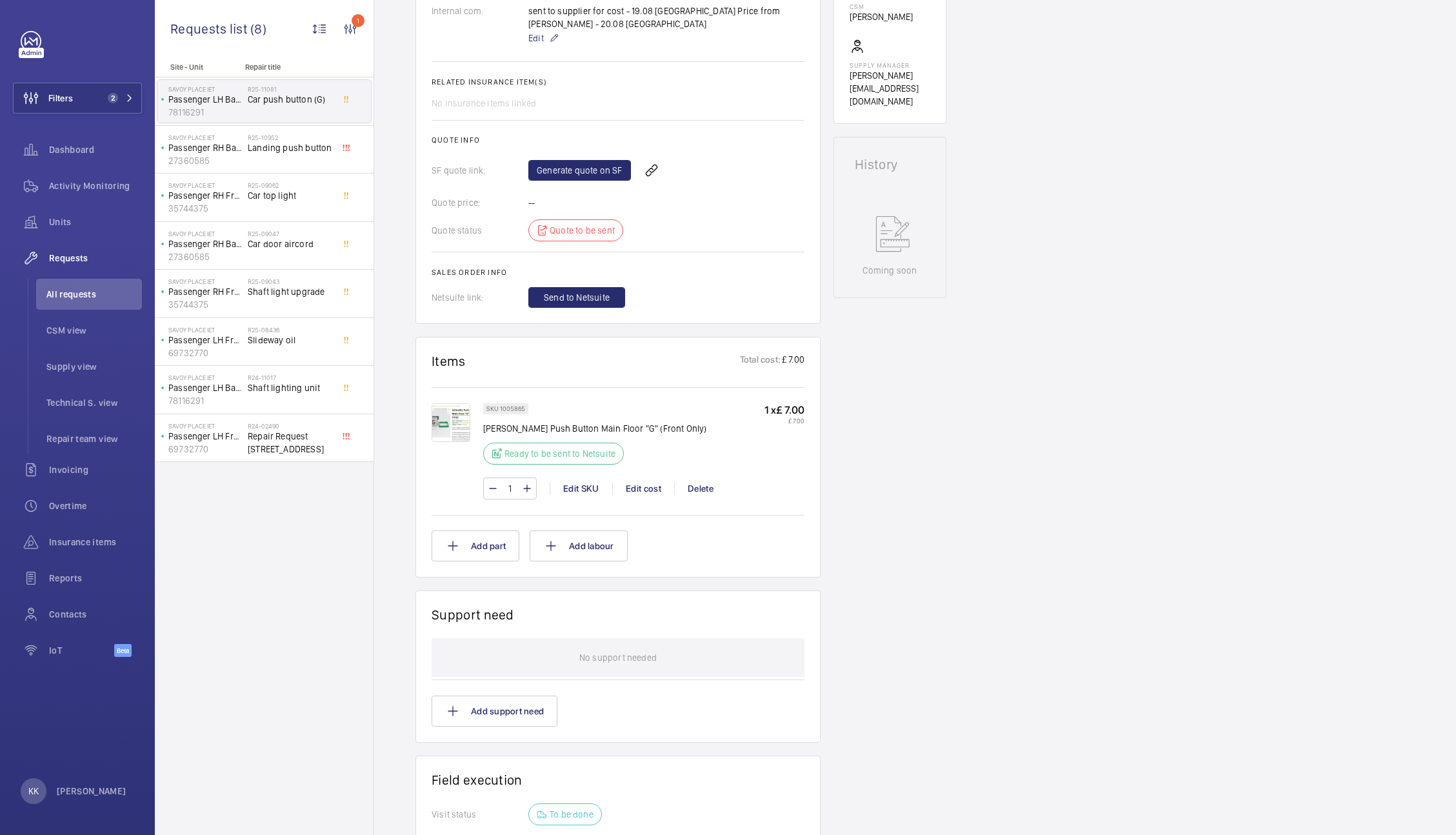
scroll to position [0, 0]
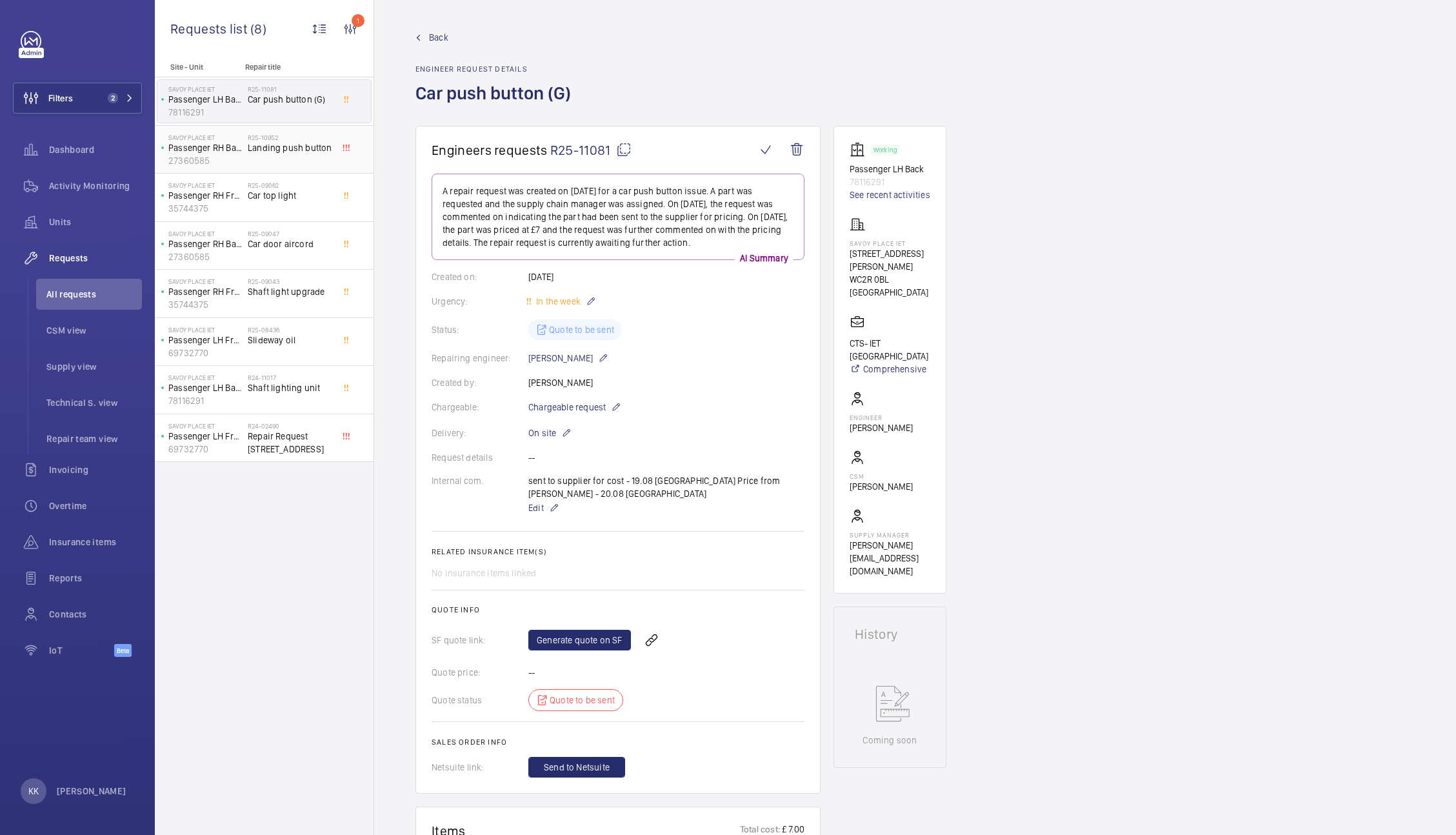
click at [245, 162] on div "Savoy Place IET Passenger RH Back 27360585" at bounding box center [202, 150] width 91 height 42
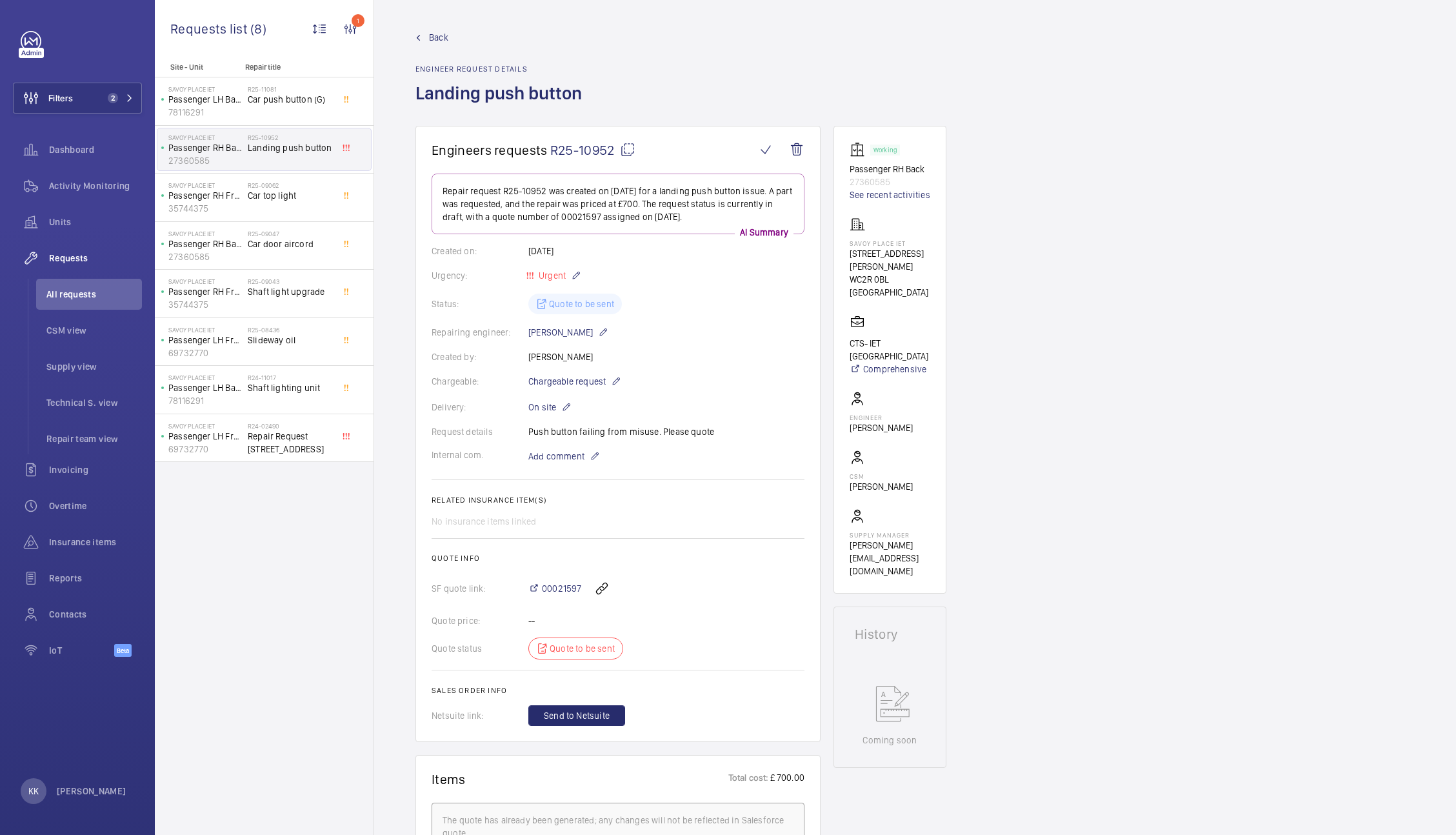
click at [1179, 370] on div "Engineers requests R25-10952 Repair request R25-10952 was created on 2025-08-14…" at bounding box center [915, 851] width 1082 height 1451
click at [332, 102] on span "Car push button (G)" at bounding box center [290, 99] width 85 height 13
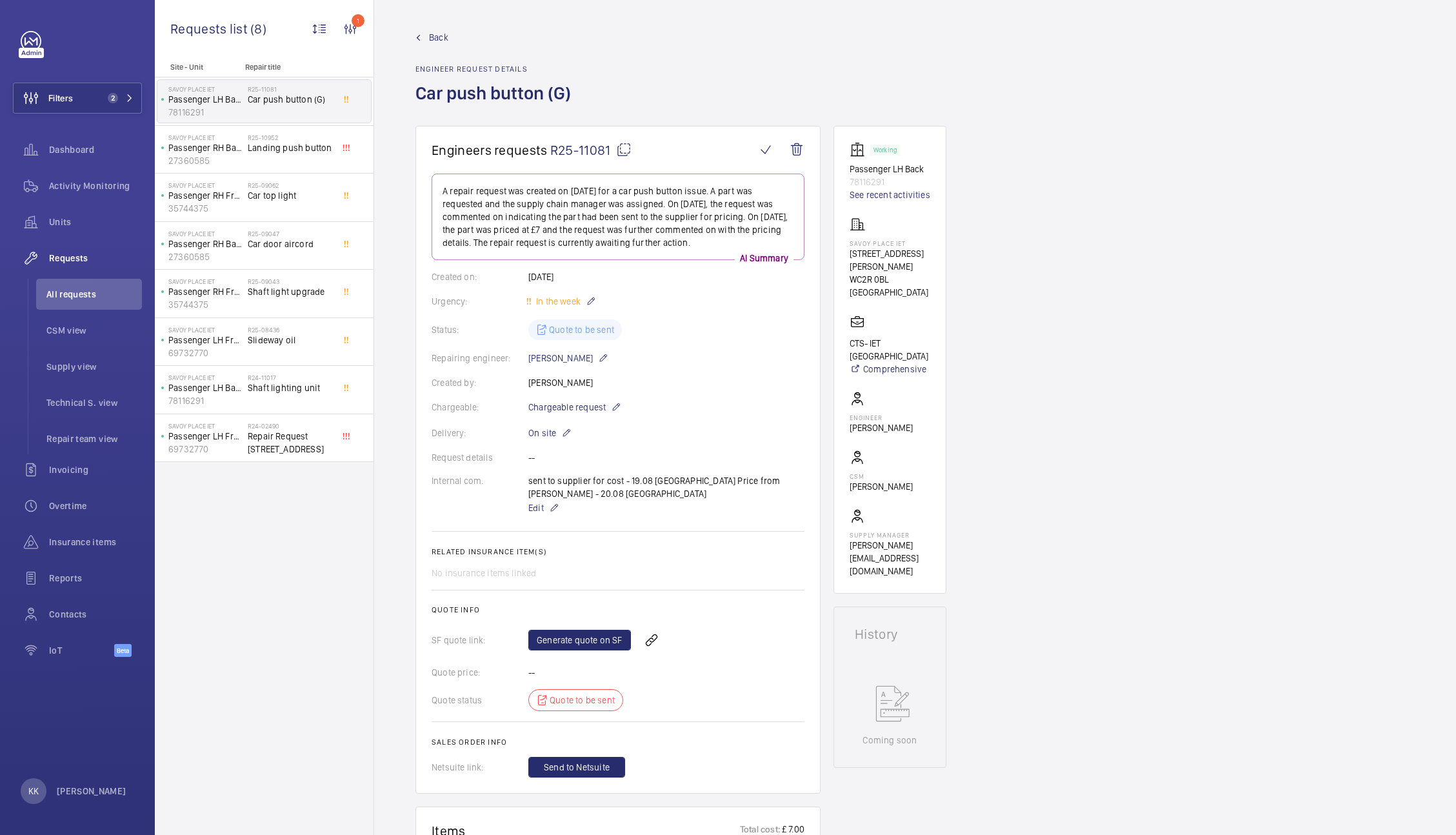
click at [584, 150] on span "R25-11081" at bounding box center [591, 150] width 81 height 16
click at [690, 59] on div "Back Engineer request details Car push button (G)" at bounding box center [915, 79] width 999 height 95
click at [249, 138] on h2 "R25-10952" at bounding box center [290, 137] width 85 height 8
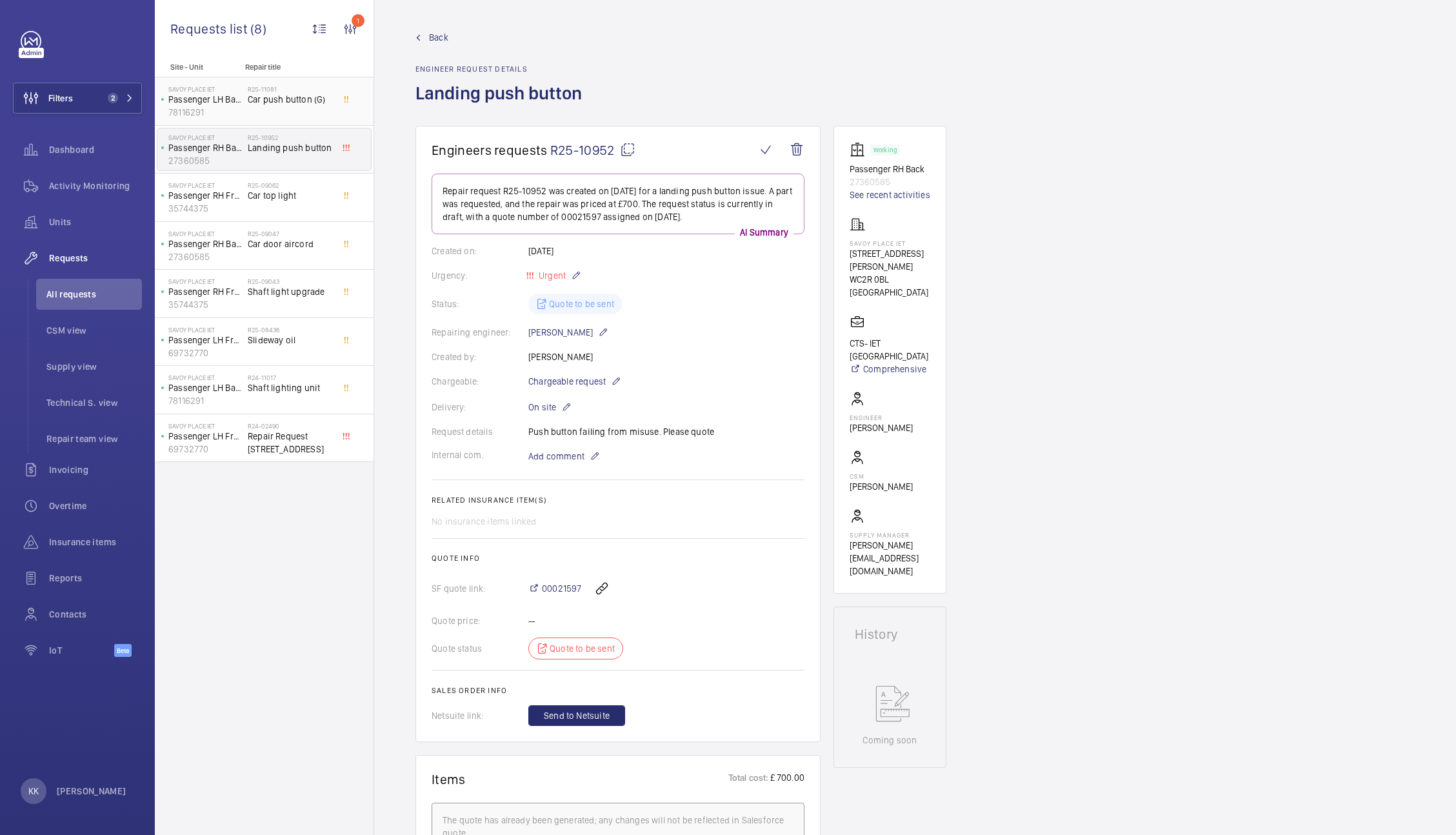
click at [248, 118] on div "R25-11081 Car push button (G)" at bounding box center [290, 104] width 85 height 37
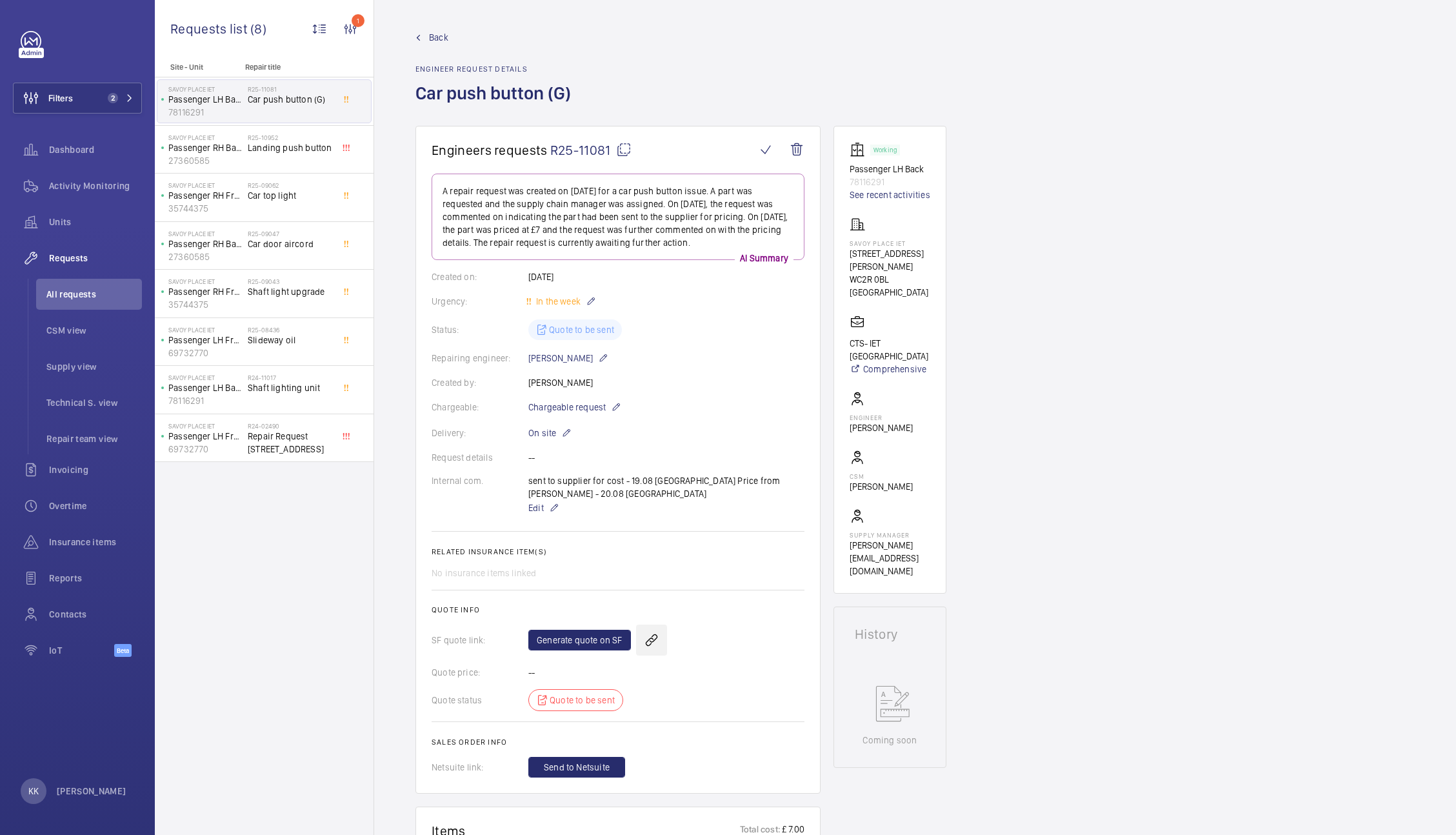
click at [645, 627] on wm-front-icon-button at bounding box center [651, 640] width 31 height 31
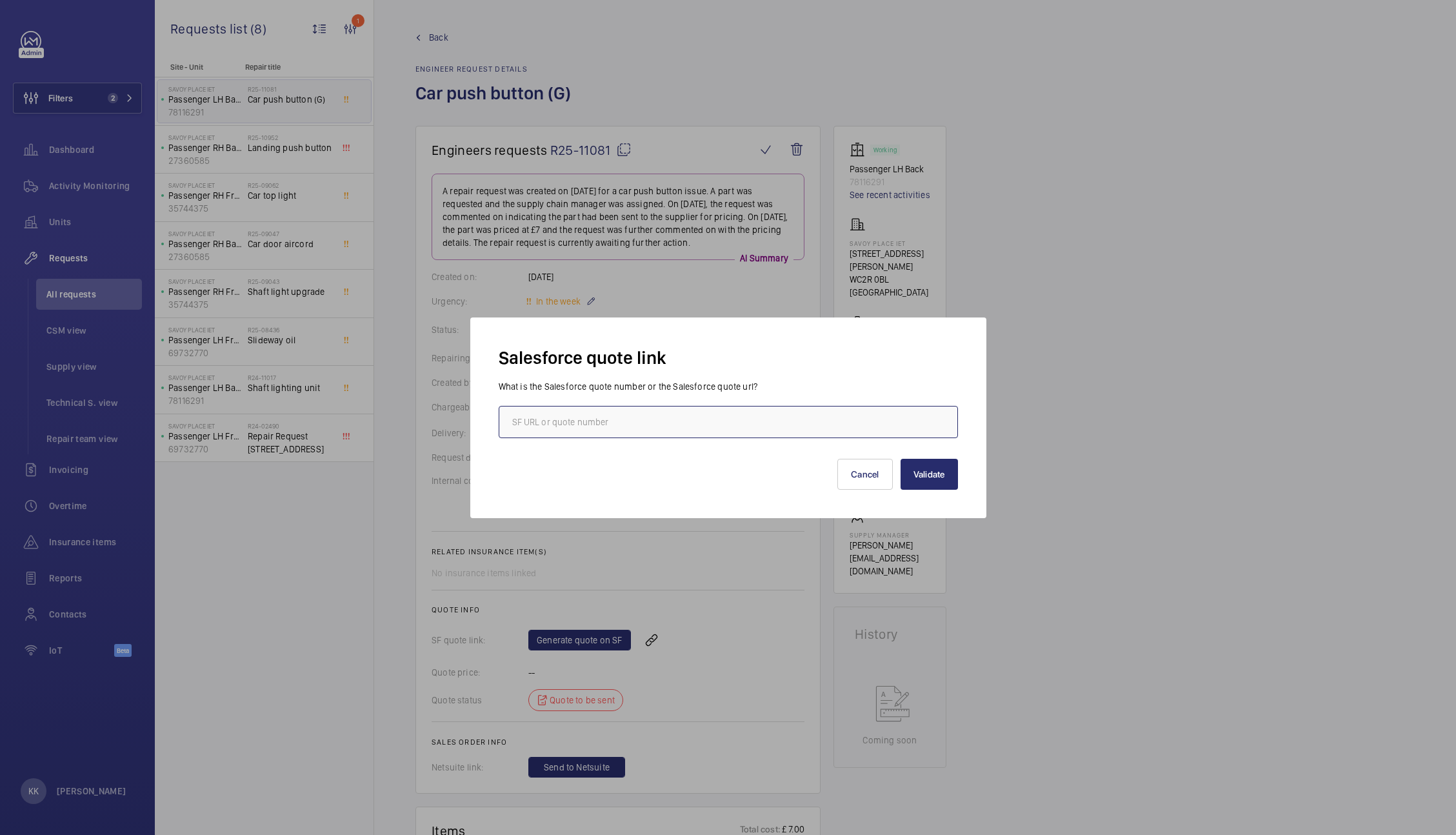
click at [595, 435] on input "text" at bounding box center [728, 422] width 460 height 32
paste input "https://wemaintain.lightning.force.com/lightning/r/Quote/0Q0SZ000007a0tW0AQ/view"
type input "https://wemaintain.lightning.force.com/lightning/r/Quote/0Q0SZ000007a0tW0AQ/view"
click at [934, 477] on button "Validate" at bounding box center [929, 474] width 58 height 31
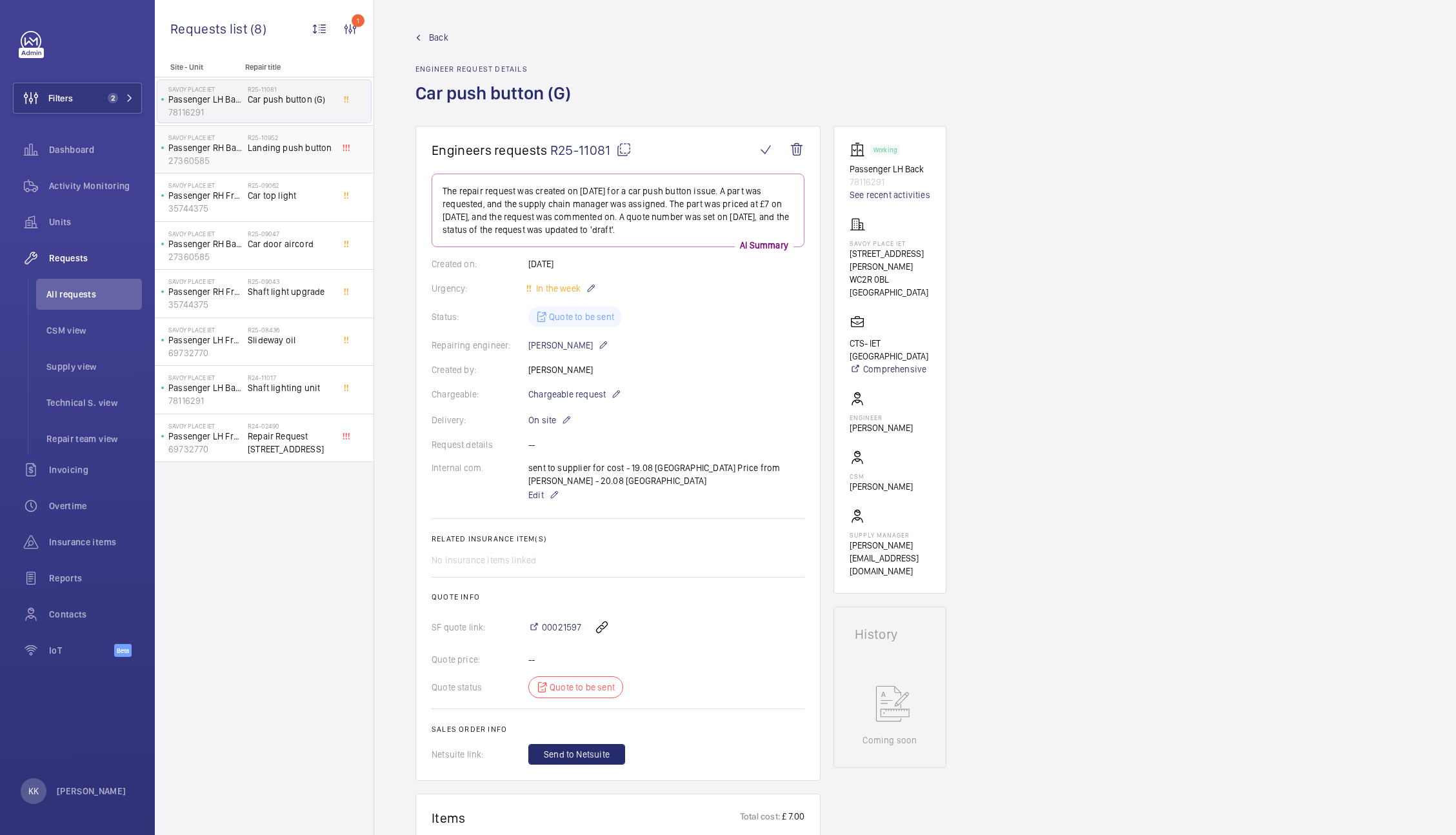
click at [240, 164] on p "27360585" at bounding box center [206, 160] width 74 height 13
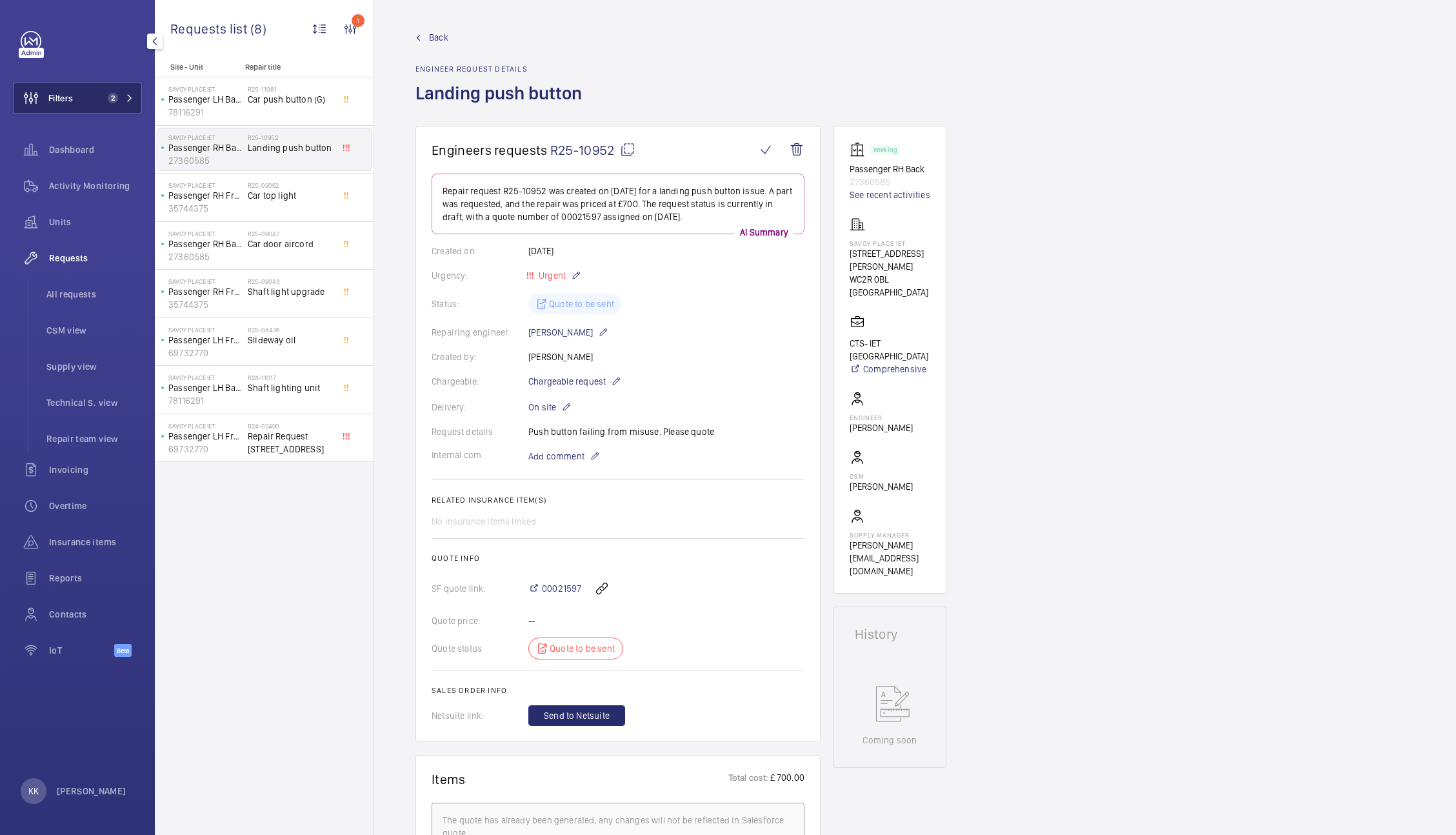
click at [103, 104] on button "Filters 2" at bounding box center [77, 98] width 129 height 31
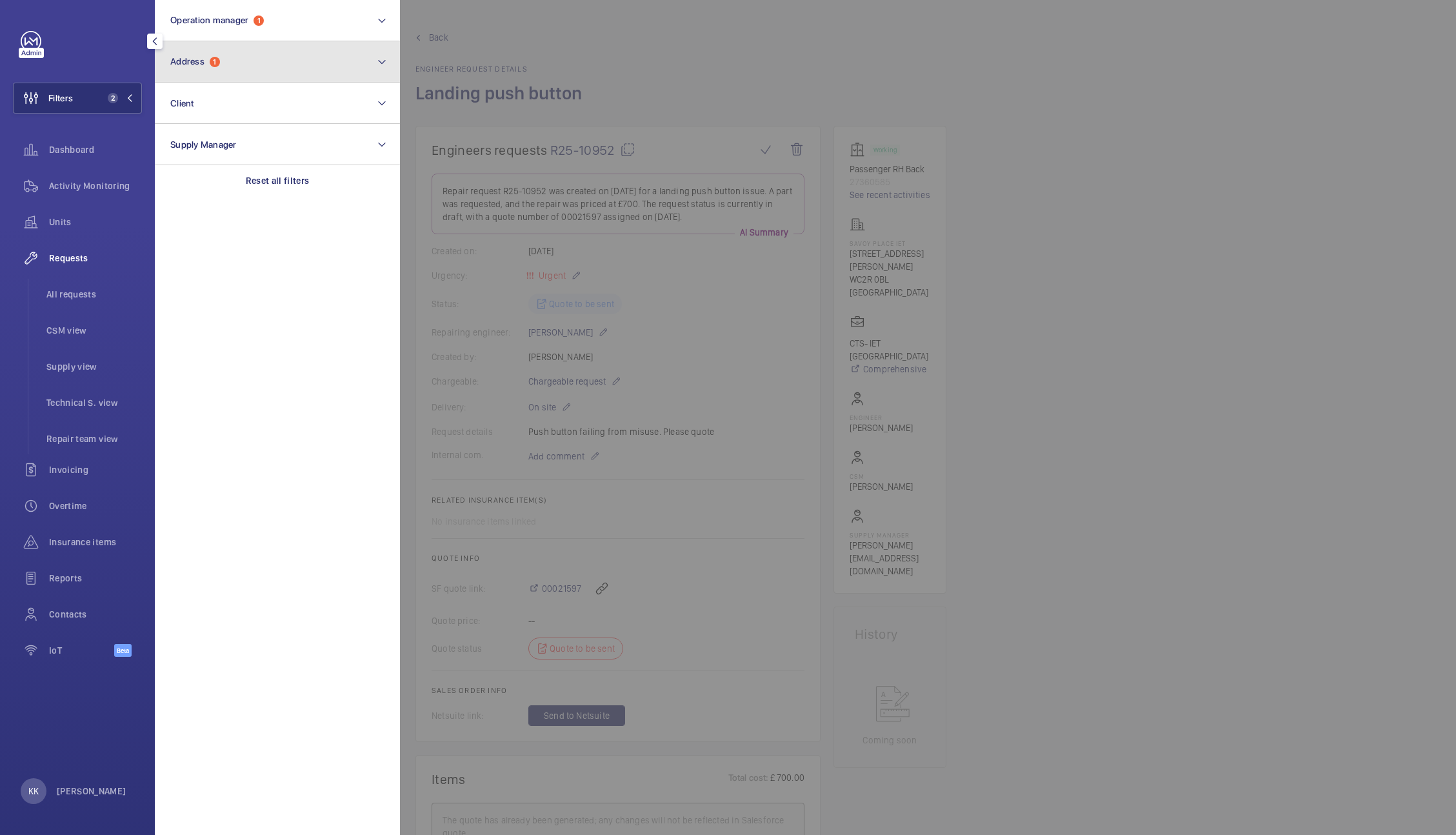
click at [245, 66] on button "Address 1" at bounding box center [278, 62] width 245 height 41
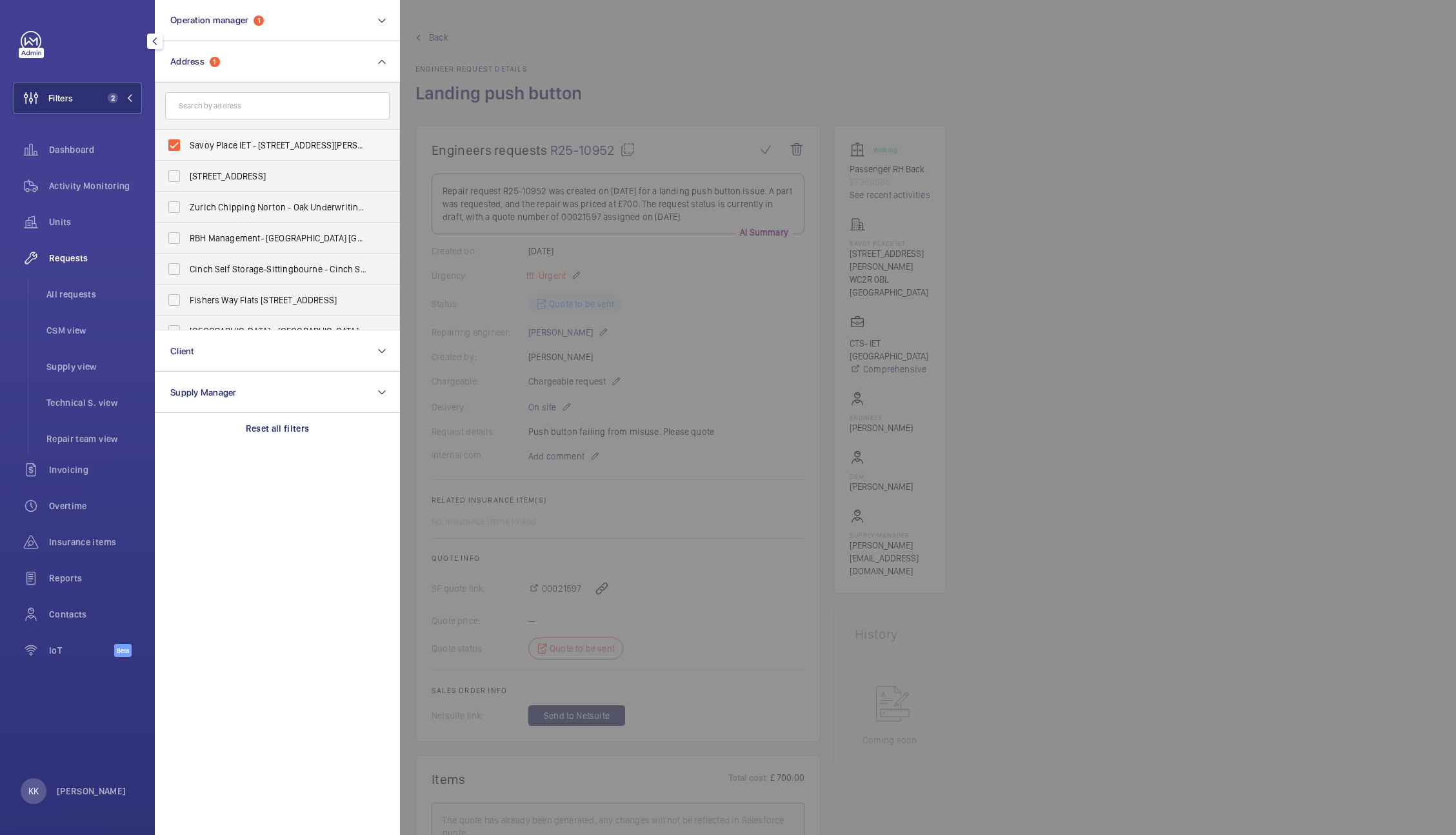
click at [268, 144] on span "Savoy Place IET - 2 Savoy Pl, LONDON WC2R 0BL" at bounding box center [279, 145] width 178 height 13
click at [187, 144] on input "Savoy Place IET - 2 Savoy Pl, LONDON WC2R 0BL" at bounding box center [174, 145] width 25 height 25
checkbox input "false"
click at [80, 154] on span "Dashboard" at bounding box center [96, 149] width 93 height 13
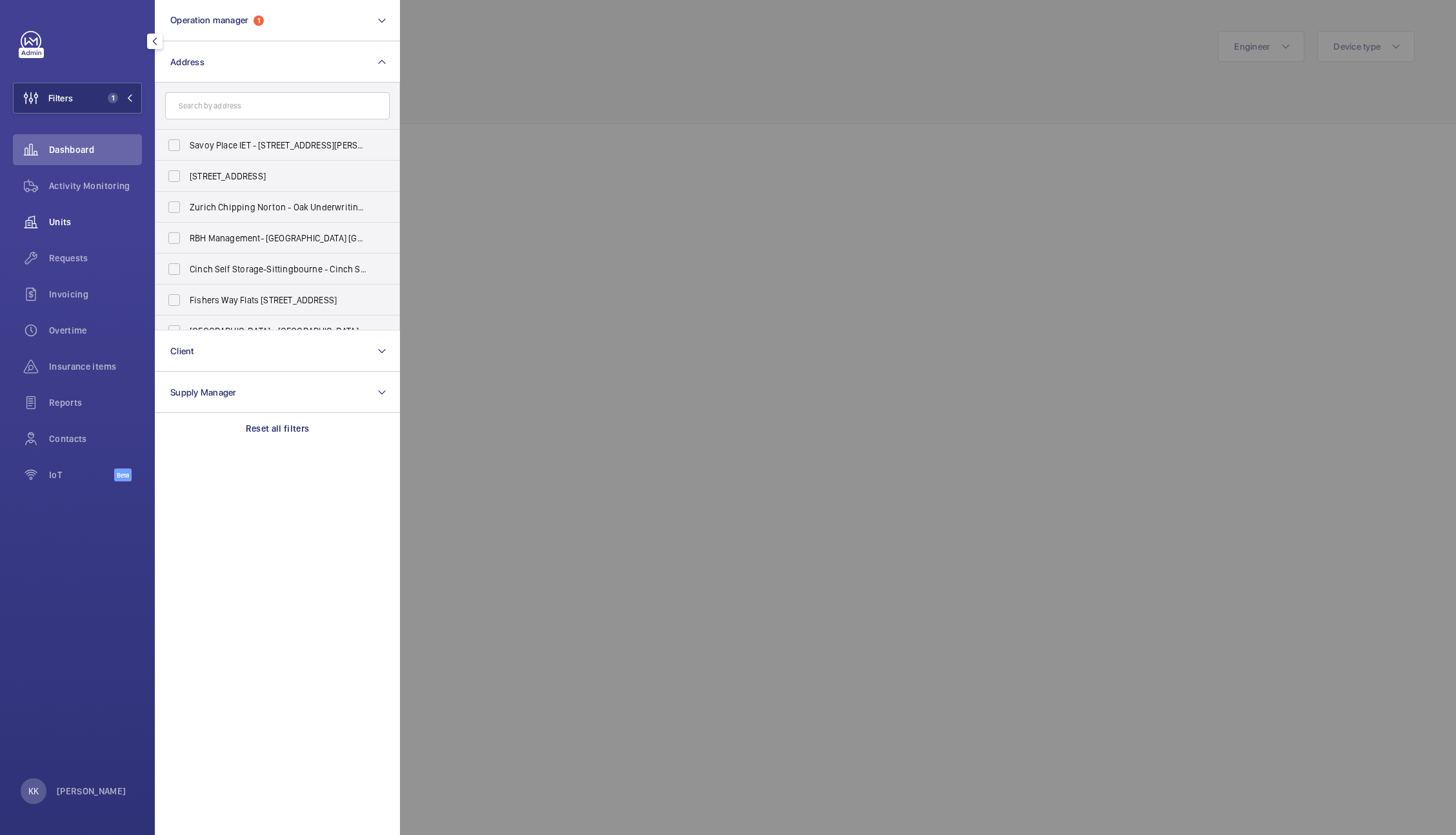
click at [80, 229] on div "Units" at bounding box center [77, 222] width 129 height 31
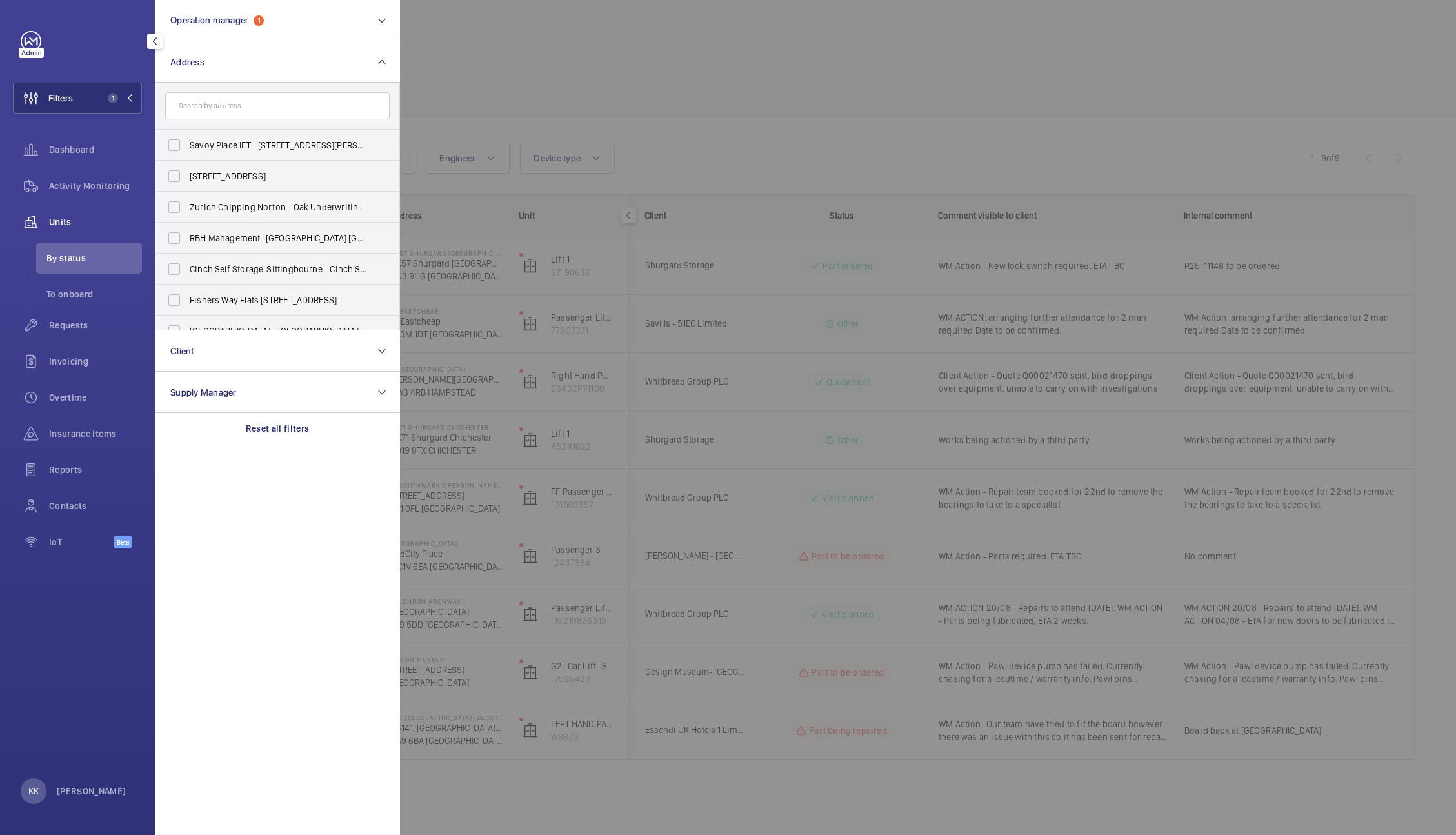
click at [580, 124] on div at bounding box center [1128, 418] width 1456 height 835
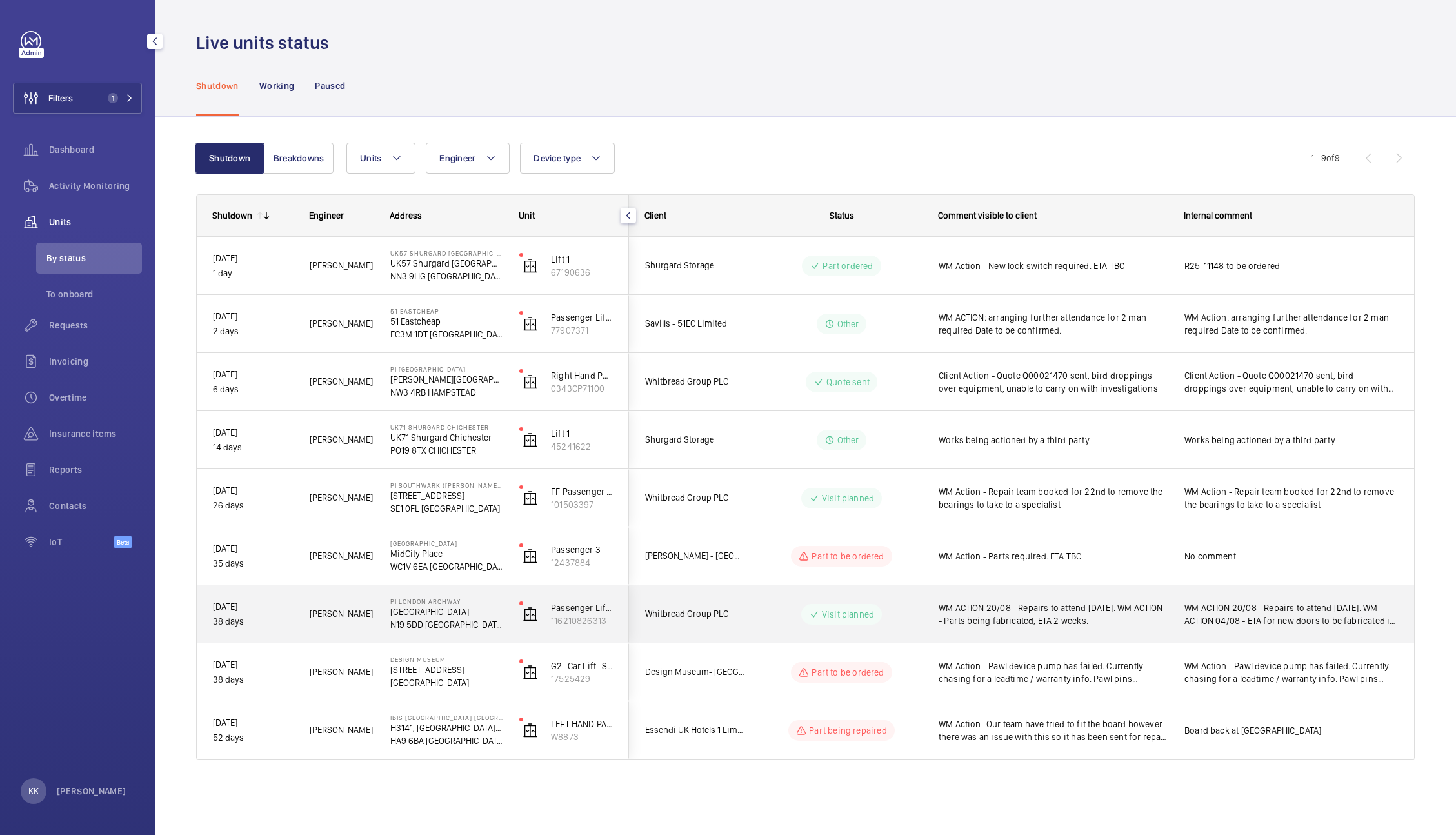
click at [1027, 622] on span "WM ACTION 20/08 - Repairs to attend tomorrow. WM ACTION - Parts being fabricate…" at bounding box center [1053, 614] width 229 height 25
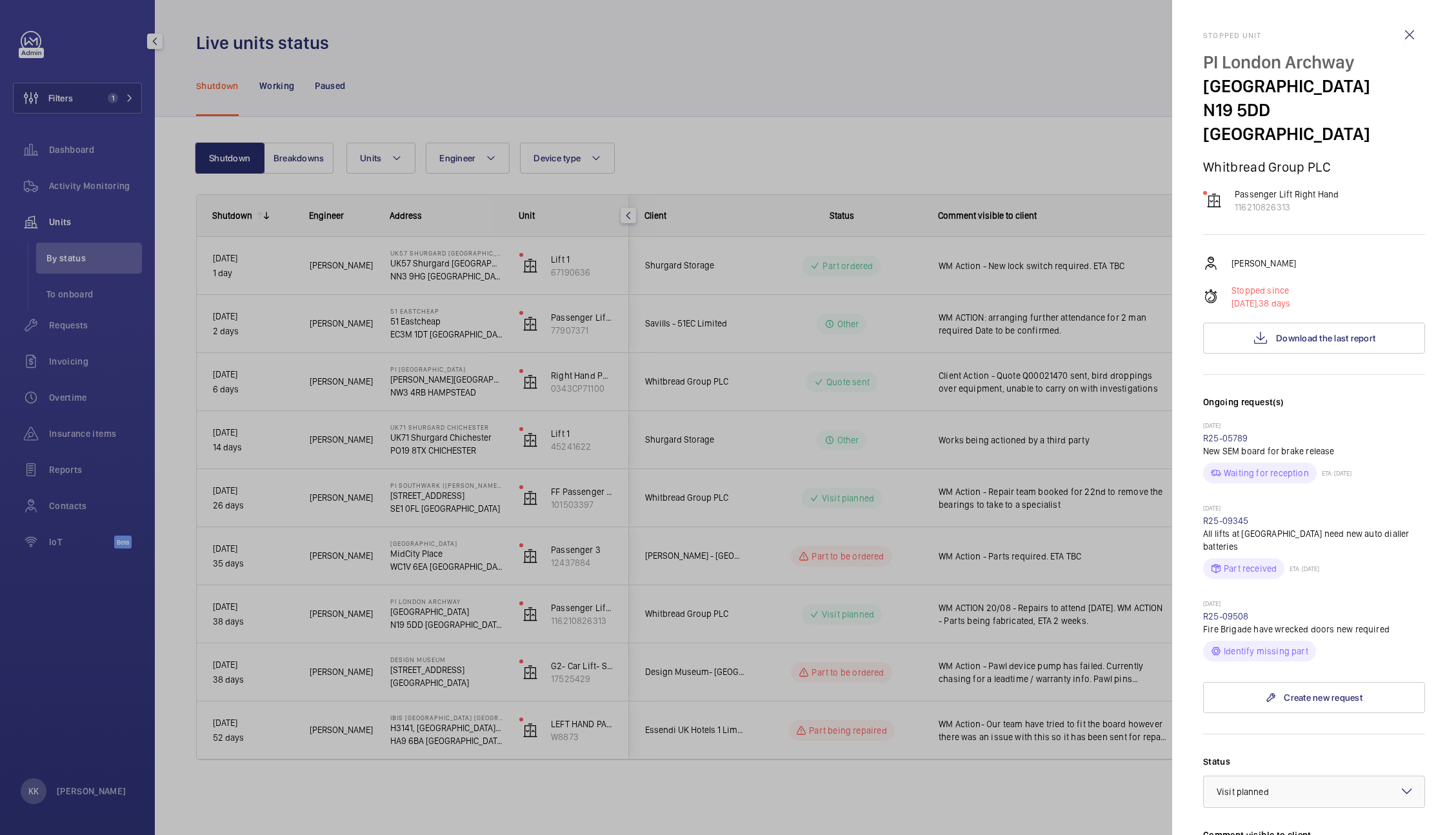
scroll to position [316, 0]
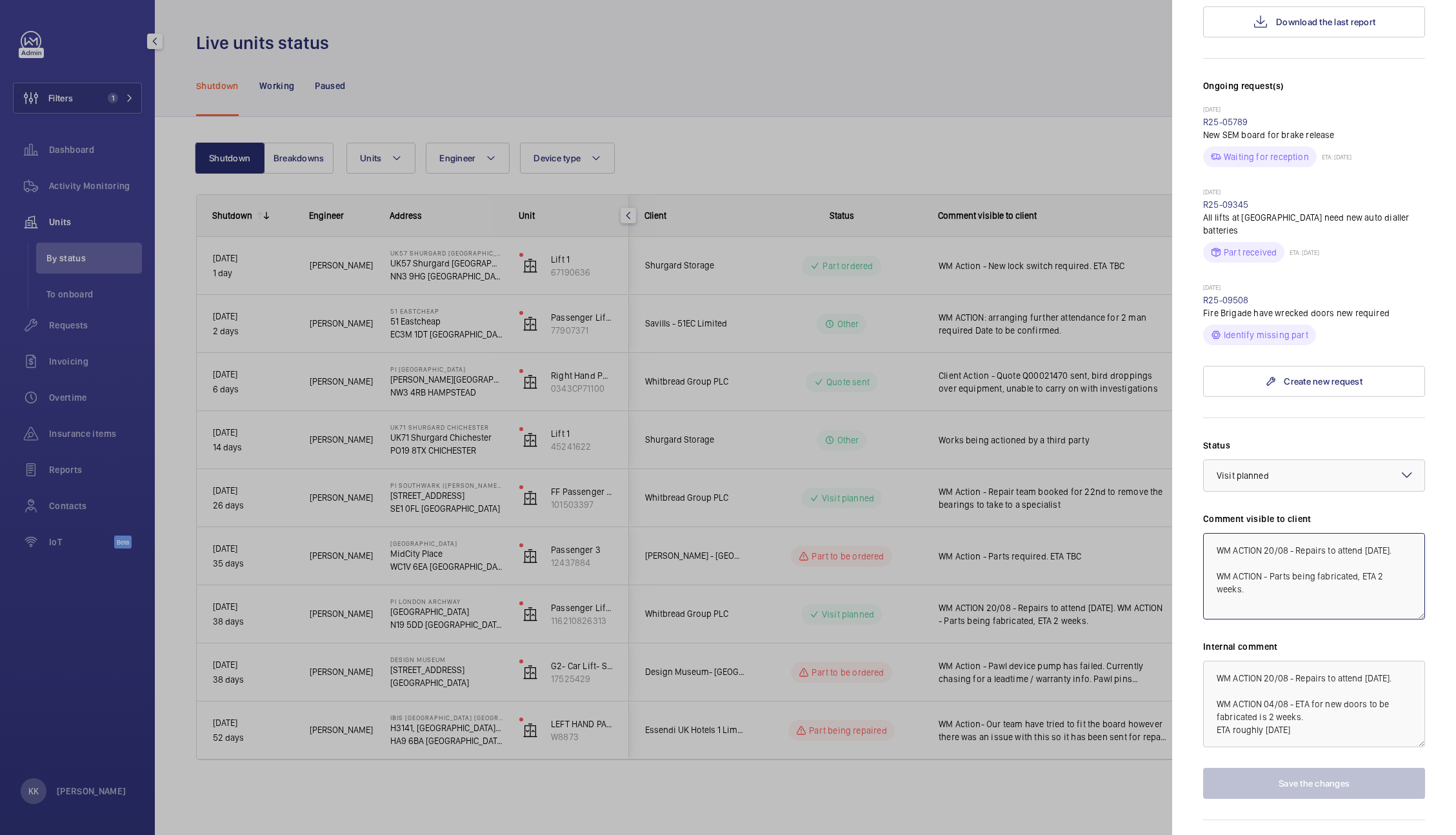
drag, startPoint x: 1207, startPoint y: 523, endPoint x: 1328, endPoint y: 678, distance: 196.6
click at [1328, 678] on div "Status Select a status × Visit planned × Comment visible to client WM ACTION 20…" at bounding box center [1314, 618] width 222 height 360
type textarea "WM ACTION 20/08 - Repairs to attend 21/08"
click at [1299, 768] on button "Save the changes" at bounding box center [1314, 783] width 222 height 31
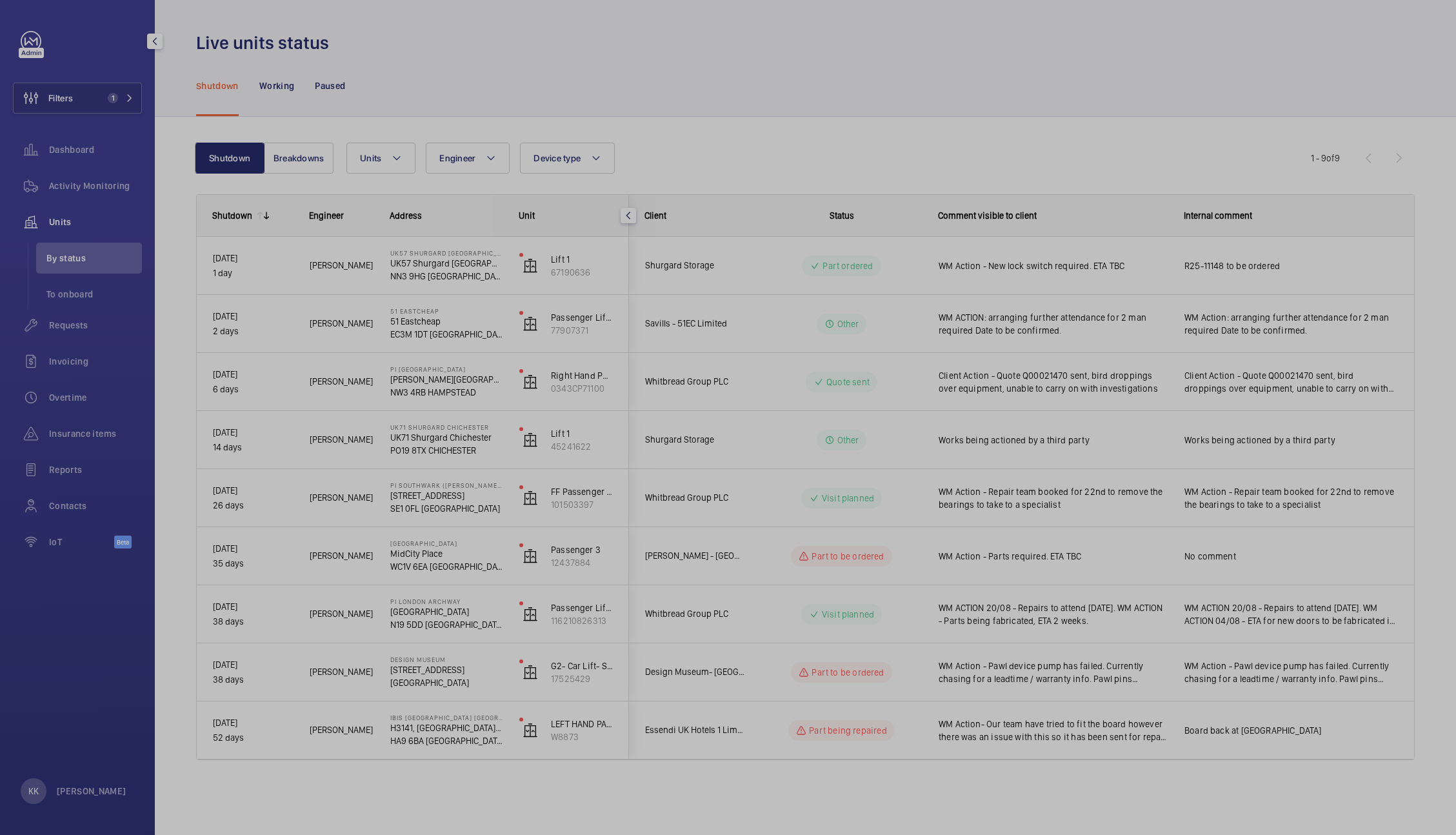
scroll to position [0, 0]
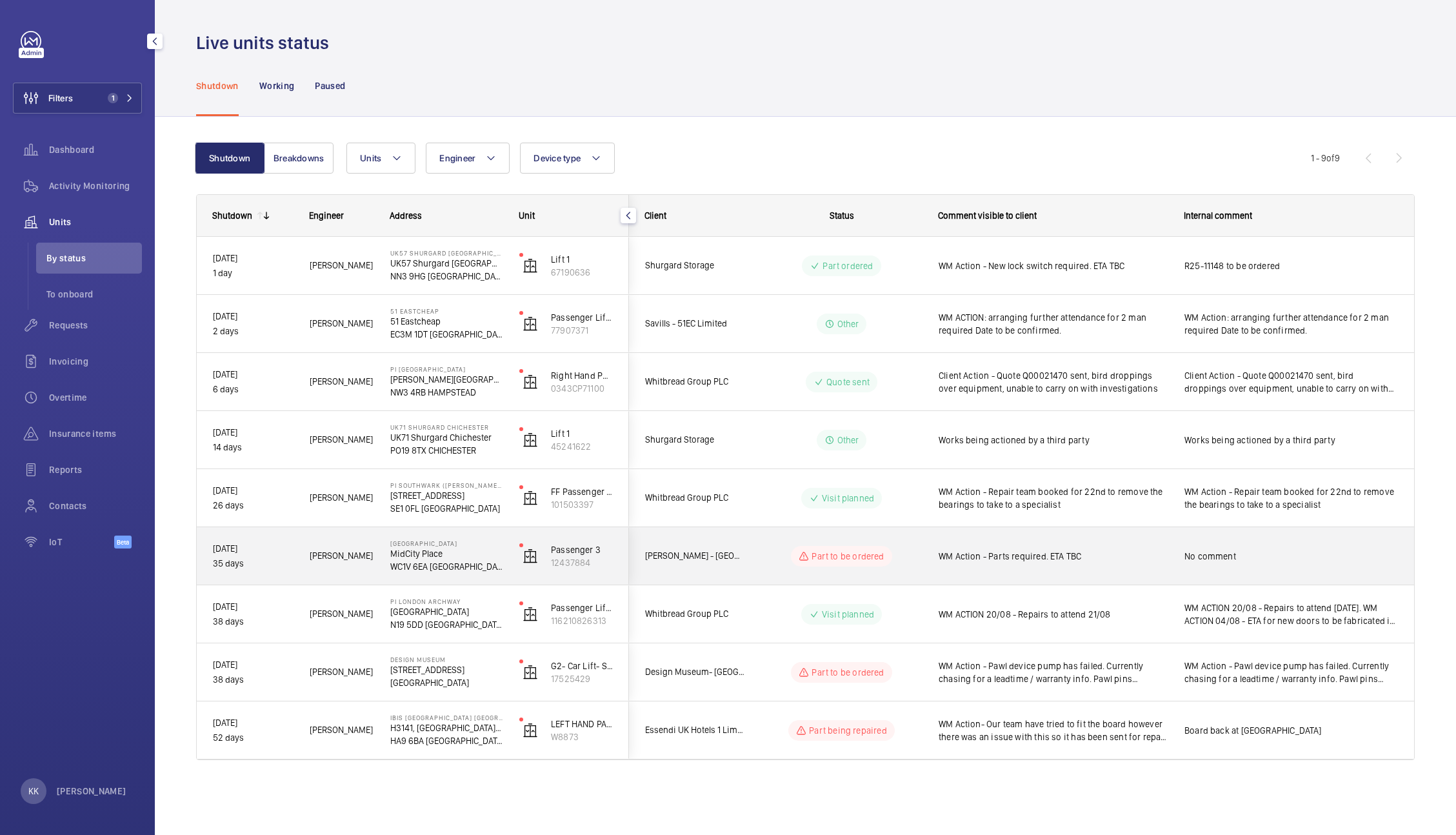
click at [1067, 541] on div "WM Action - Parts required. ETA TBC" at bounding box center [1053, 556] width 229 height 30
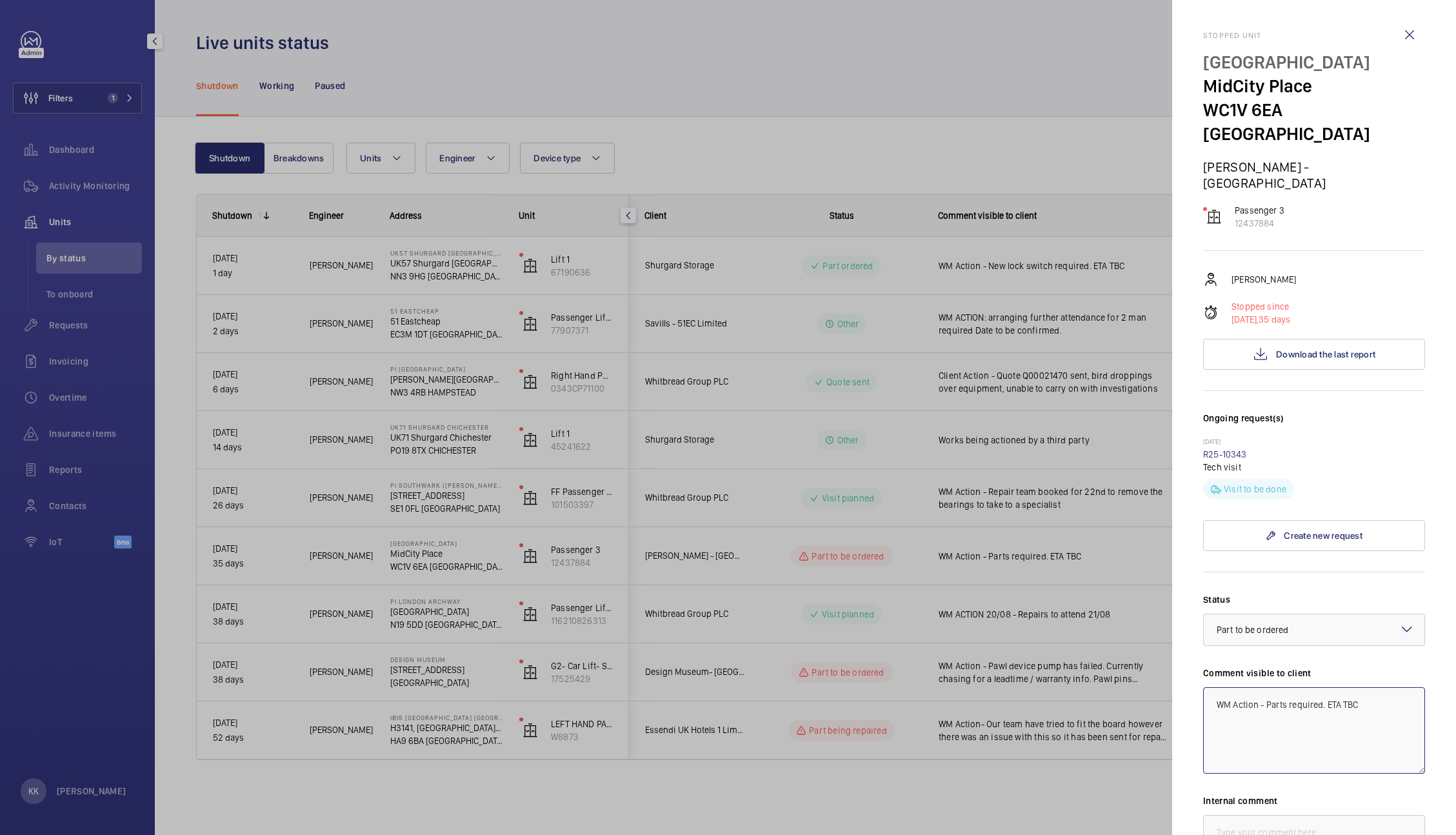
click at [1277, 687] on textarea "WM Action - Parts required. ETA TBC" at bounding box center [1314, 730] width 222 height 86
type textarea "WM Action - Hanging rollers required. ETA TBC"
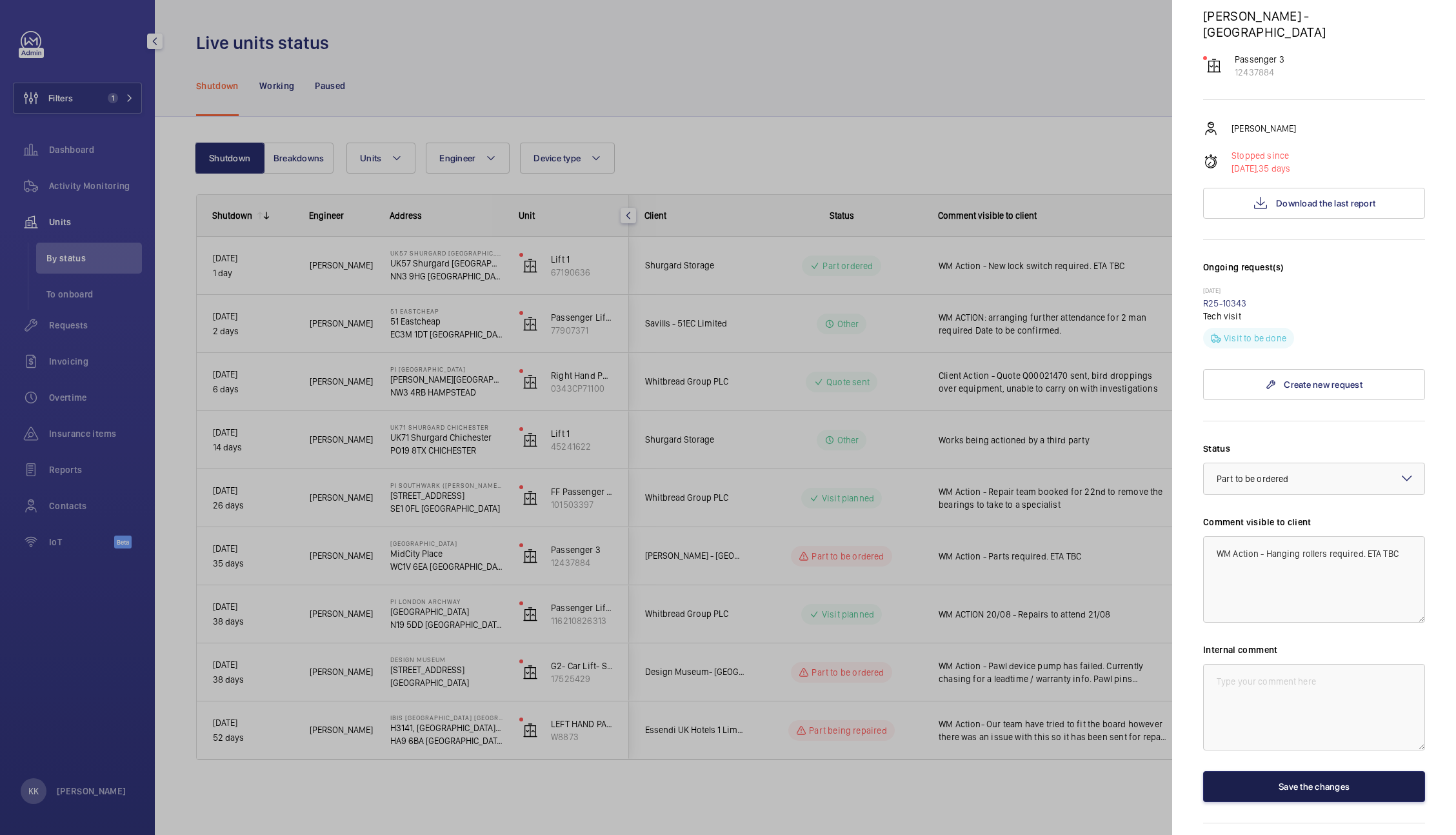
click at [1290, 771] on button "Save the changes" at bounding box center [1314, 787] width 222 height 31
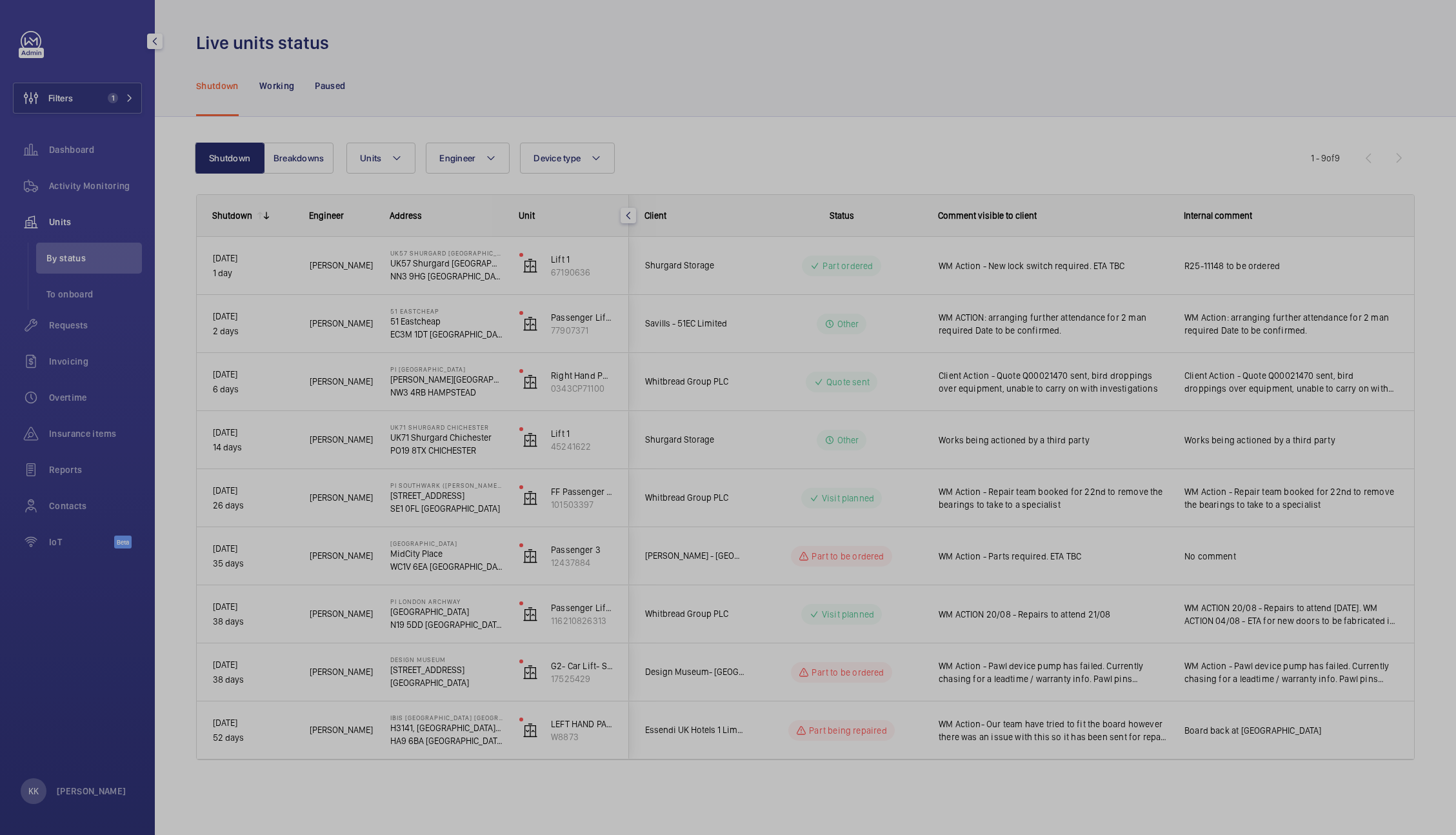
scroll to position [0, 0]
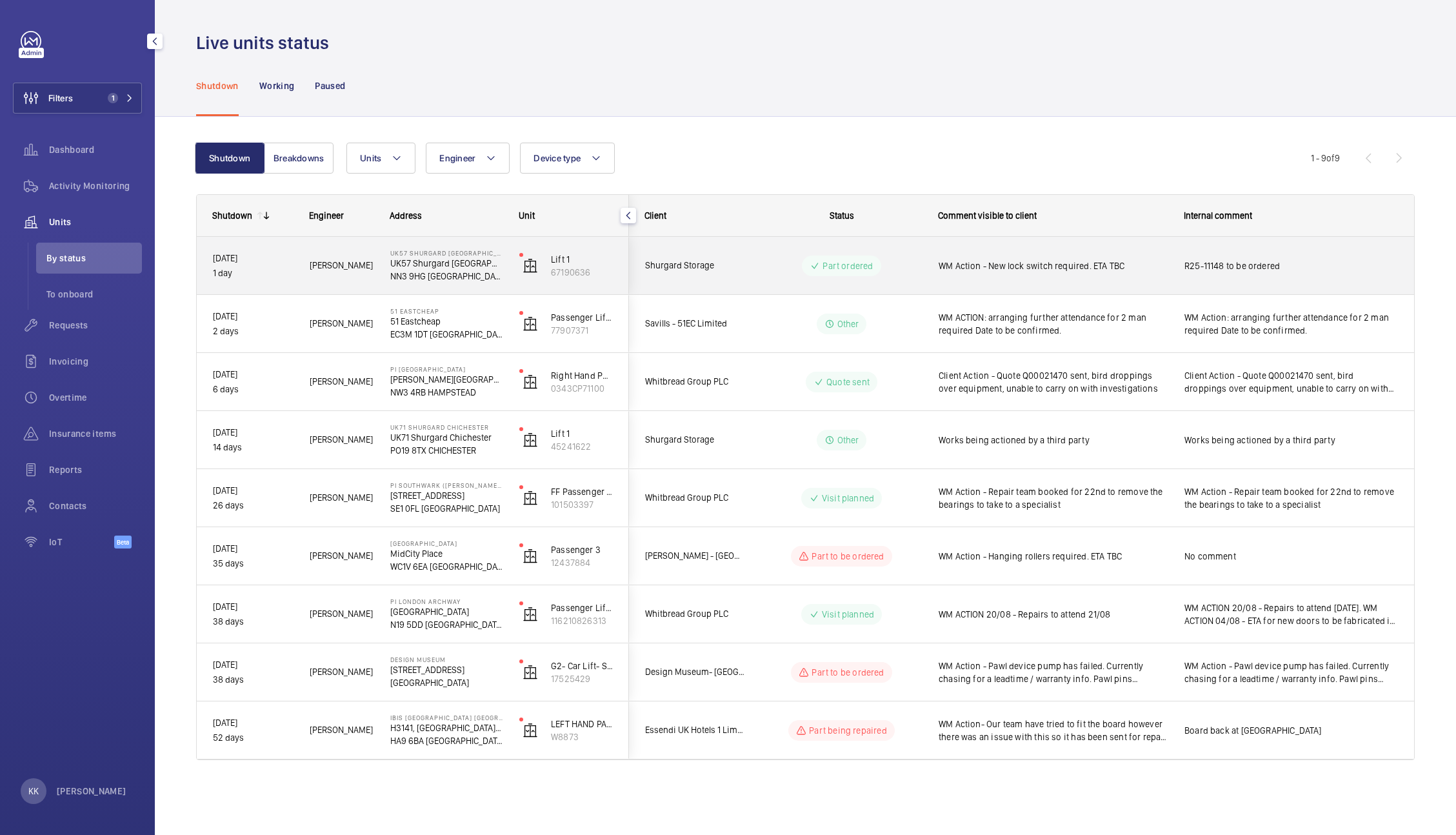
click at [1100, 267] on span "WM Action - New lock switch required. ETA TBC" at bounding box center [1053, 265] width 229 height 13
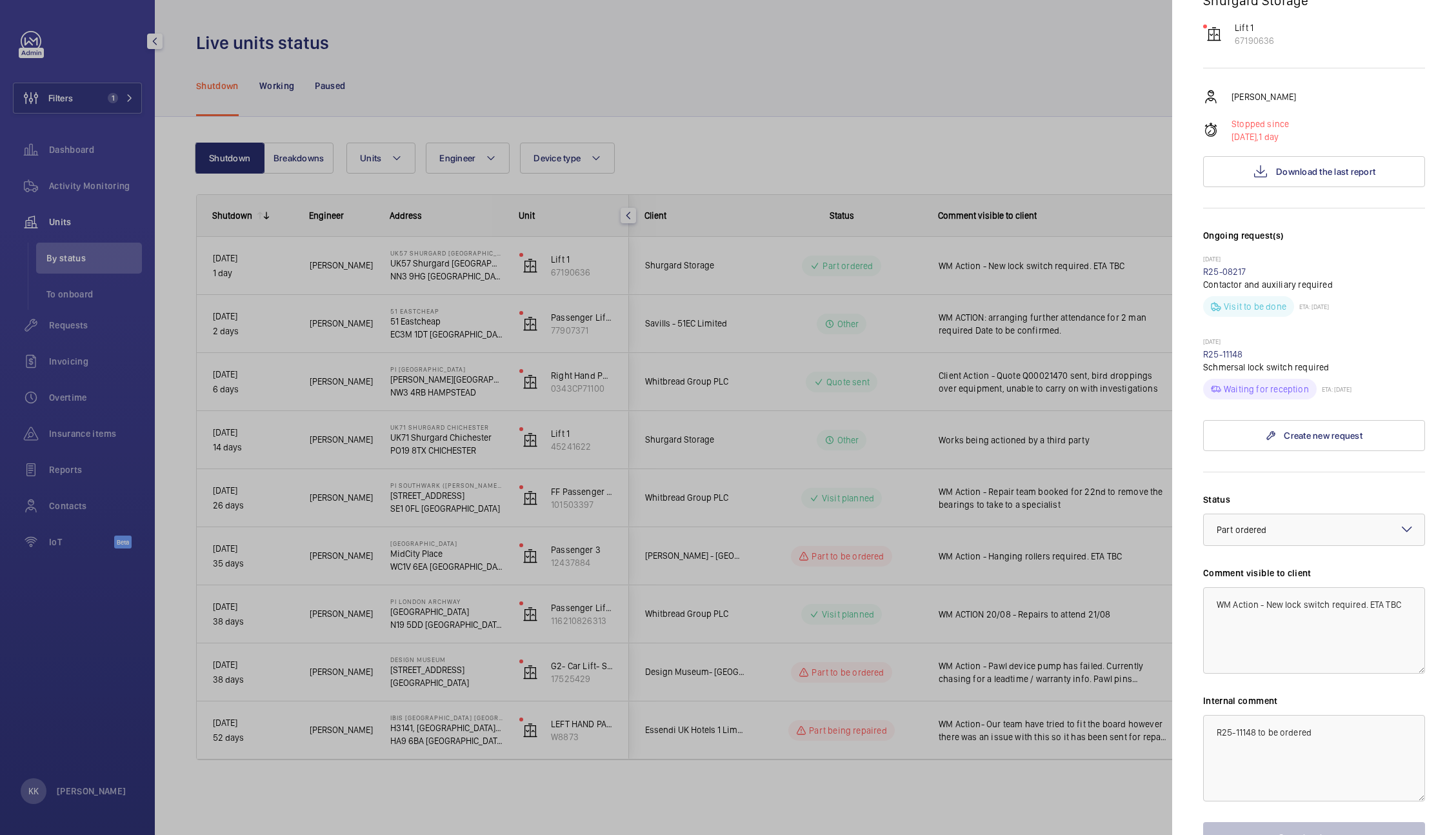
scroll to position [264, 0]
click at [1227, 585] on textarea "WM Action - New lock switch required. ETA TBC" at bounding box center [1314, 628] width 222 height 86
click at [1275, 512] on div "Select a status × Part ordered ×" at bounding box center [1314, 528] width 222 height 32
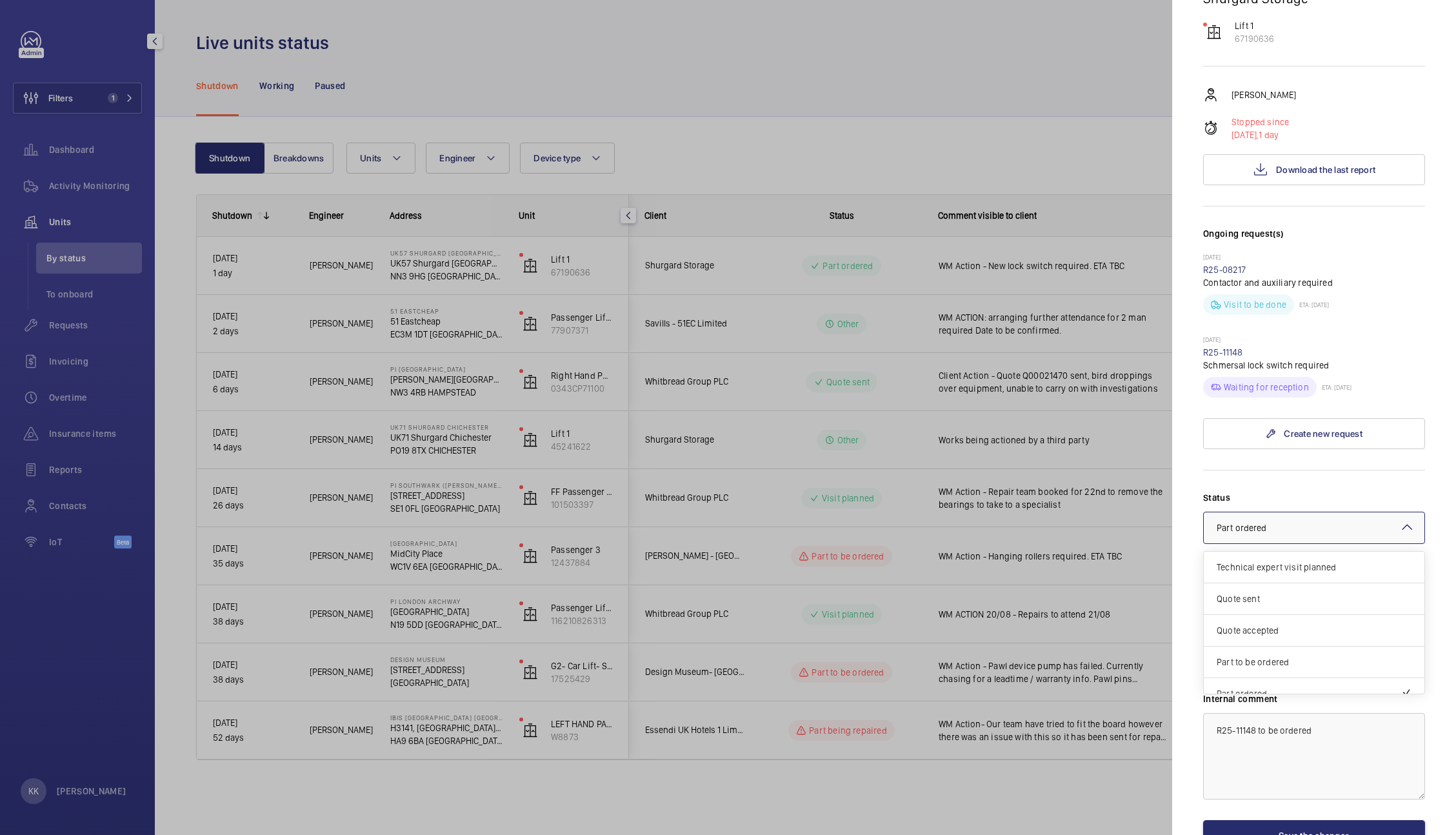
scroll to position [110, 0]
click at [1260, 577] on span "Part ordered" at bounding box center [1309, 583] width 185 height 13
drag, startPoint x: 1311, startPoint y: 562, endPoint x: 1026, endPoint y: 424, distance: 316.7
click at [1026, 424] on mat-sidenav-container "Filters 1 Dashboard Activity Monitoring Units By status To onboard Requests Inv…" at bounding box center [728, 418] width 1456 height 835
type textarea "WM Action - New lock switch required. ETA 22/08"
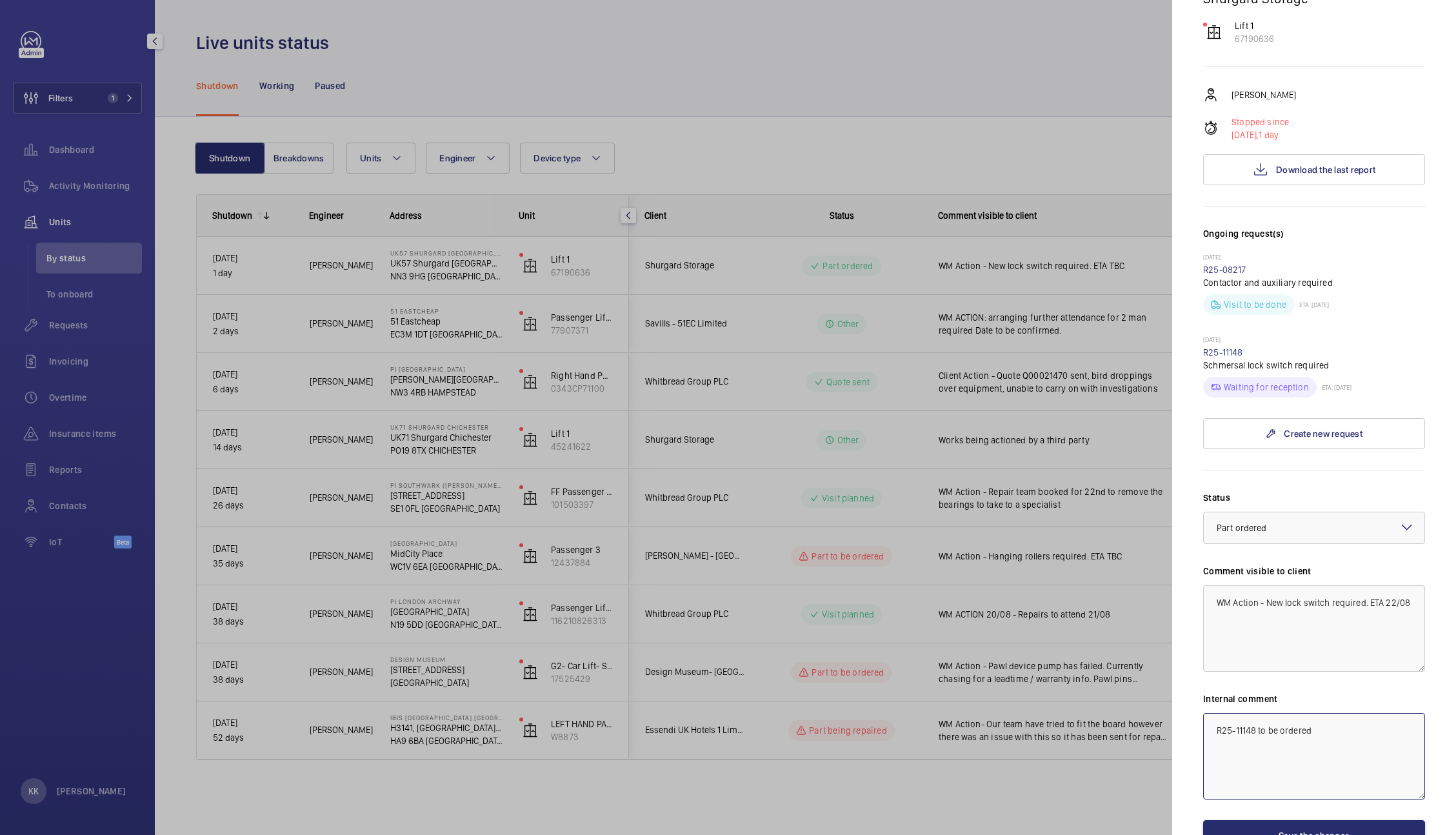
drag, startPoint x: 1361, startPoint y: 702, endPoint x: 1045, endPoint y: 611, distance: 328.8
click at [1045, 611] on mat-sidenav-container "Filters 1 Dashboard Activity Monitoring Units By status To onboard Requests Inv…" at bounding box center [728, 418] width 1456 height 835
paste textarea "WM Action - New lock switch required. ETA 22/08"
type textarea "WM Action - New lock switch required. ETA 22/08"
click at [1266, 585] on textarea "WM Action - New lock switch required. ETA 22/08" at bounding box center [1314, 628] width 222 height 86
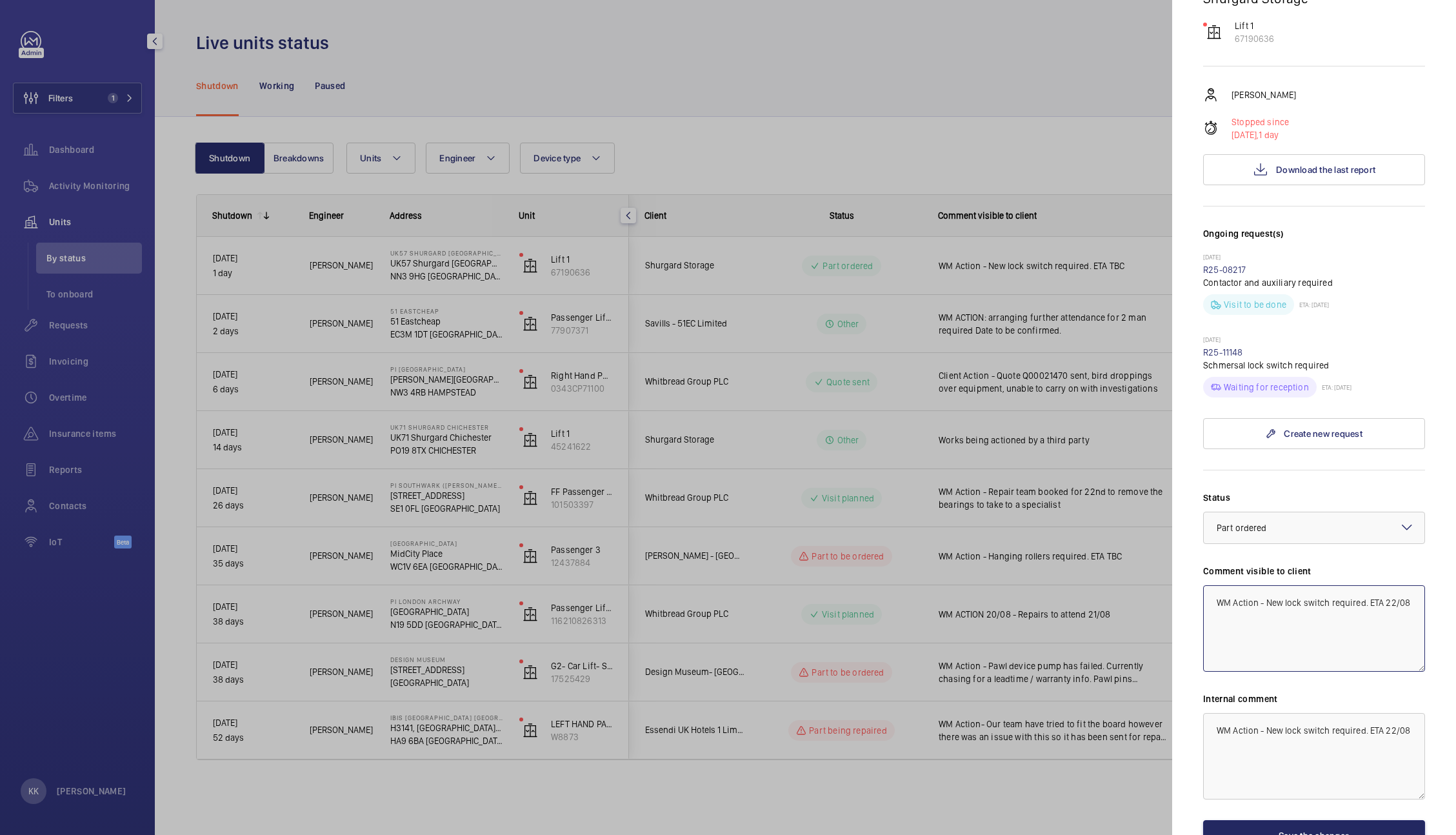
type textarea "WM Action - New lock switch required. ETA 22/08"
click at [1277, 820] on button "Save the changes" at bounding box center [1314, 835] width 222 height 31
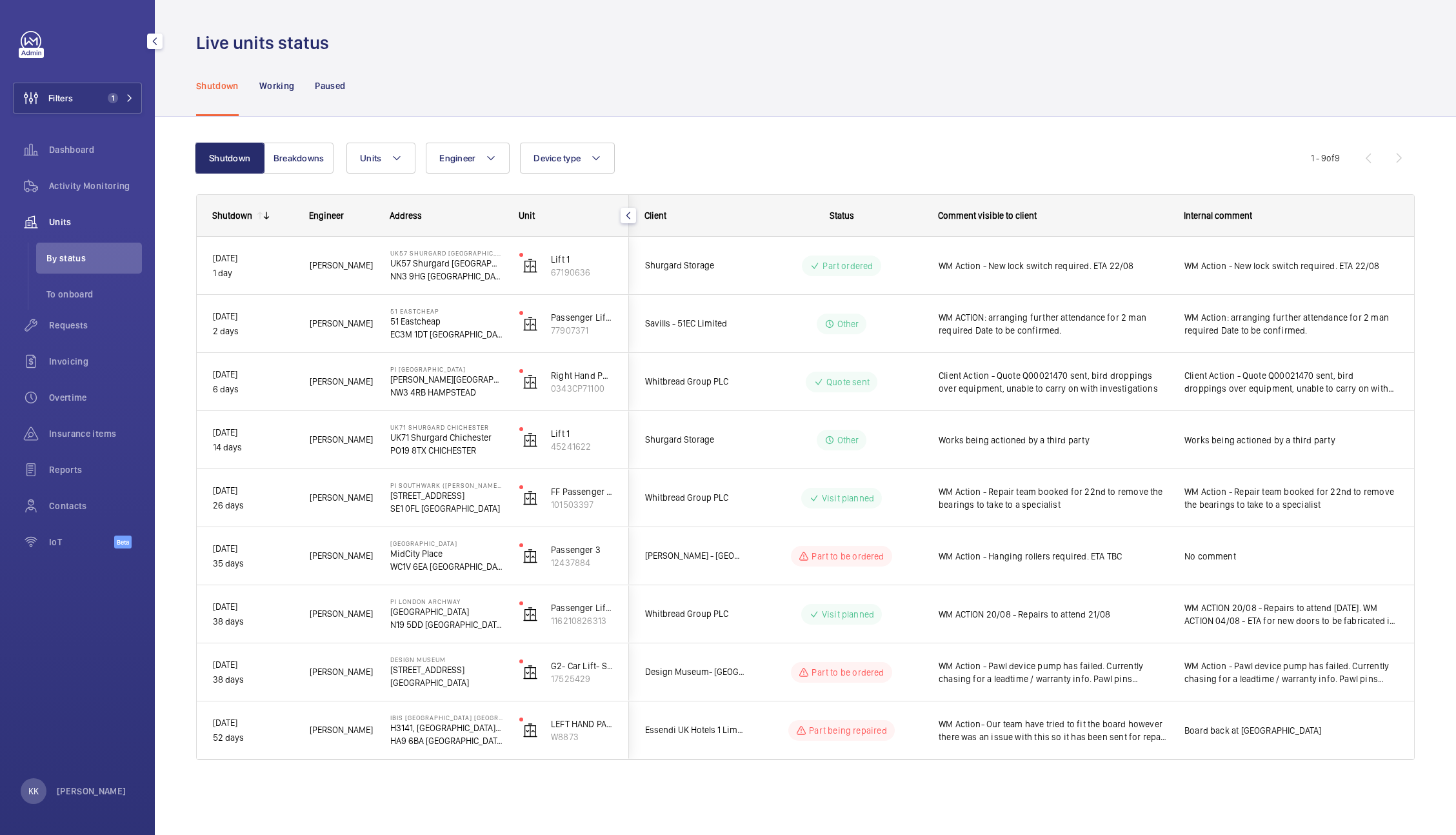
click at [1180, 156] on div "Units Engineer Device type More filters Reset all filters" at bounding box center [828, 158] width 964 height 31
